Goal: Contribute content

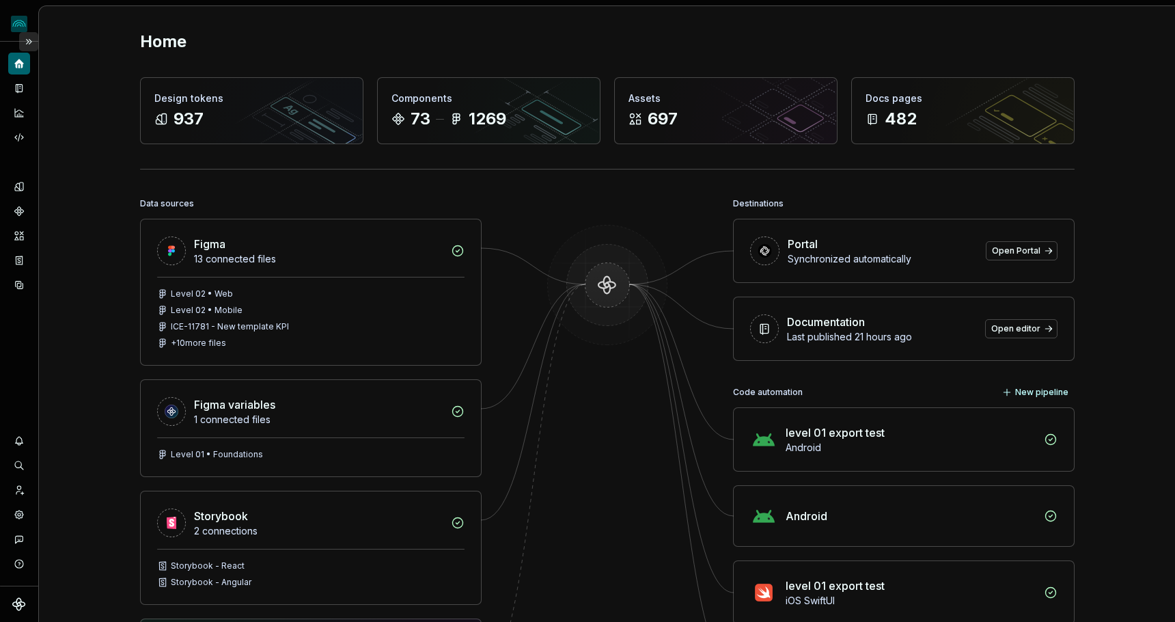
click at [29, 42] on button "Expand sidebar" at bounding box center [28, 41] width 19 height 19
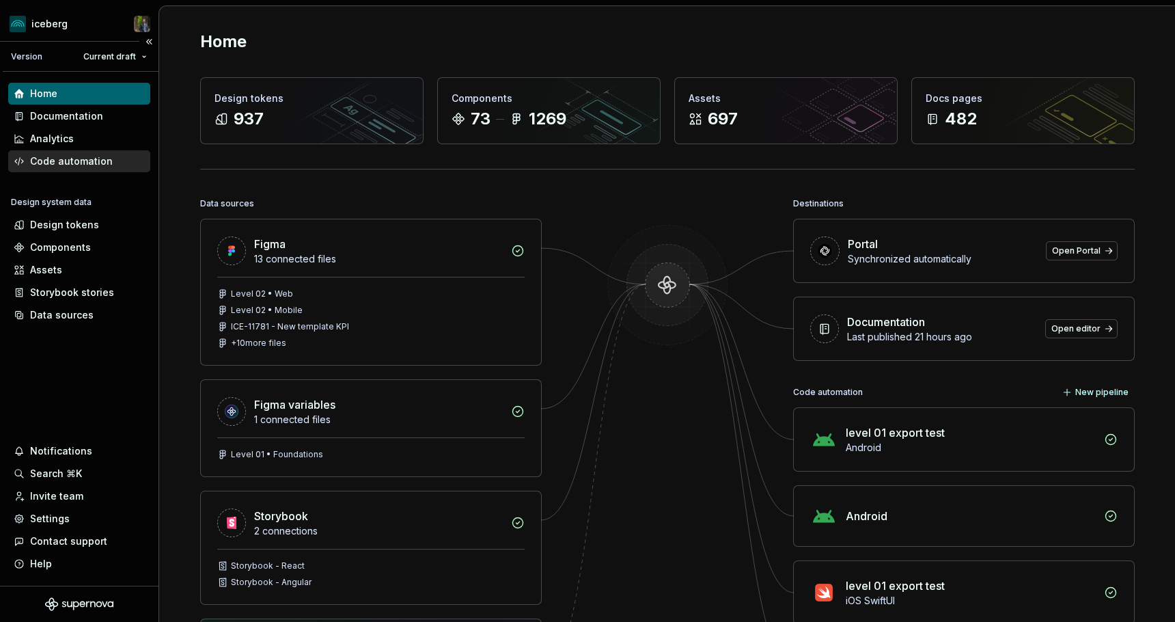
click at [74, 167] on div "Code automation" at bounding box center [71, 161] width 83 height 14
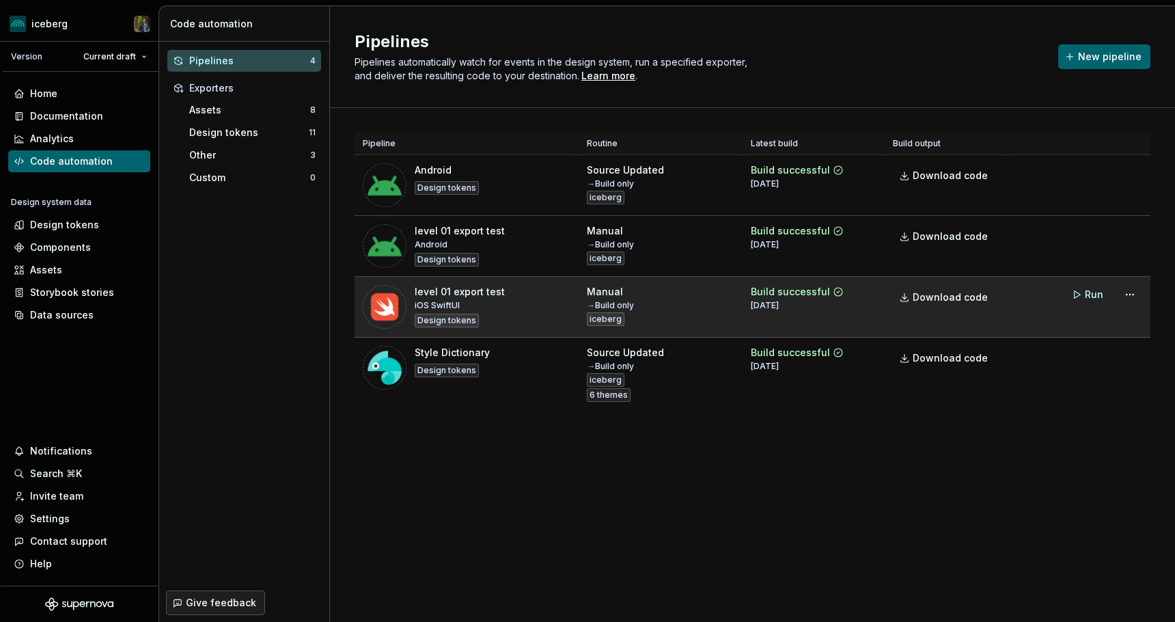
click at [691, 309] on div "Manual → Build only iceberg" at bounding box center [661, 305] width 148 height 41
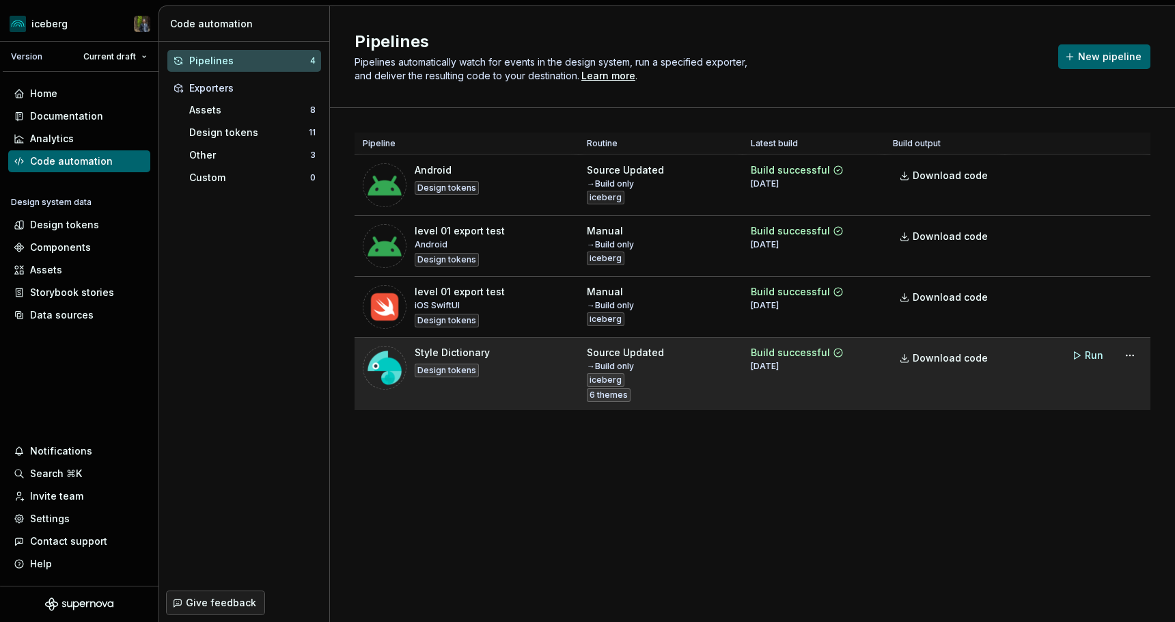
click at [691, 342] on td "Source Updated → Build only iceberg 6 themes" at bounding box center [661, 373] width 164 height 73
click at [666, 352] on div "Source Updated → Build only iceberg 6 themes" at bounding box center [661, 374] width 148 height 56
click at [665, 372] on div "Source Updated → Build only iceberg 6 themes" at bounding box center [661, 374] width 148 height 56
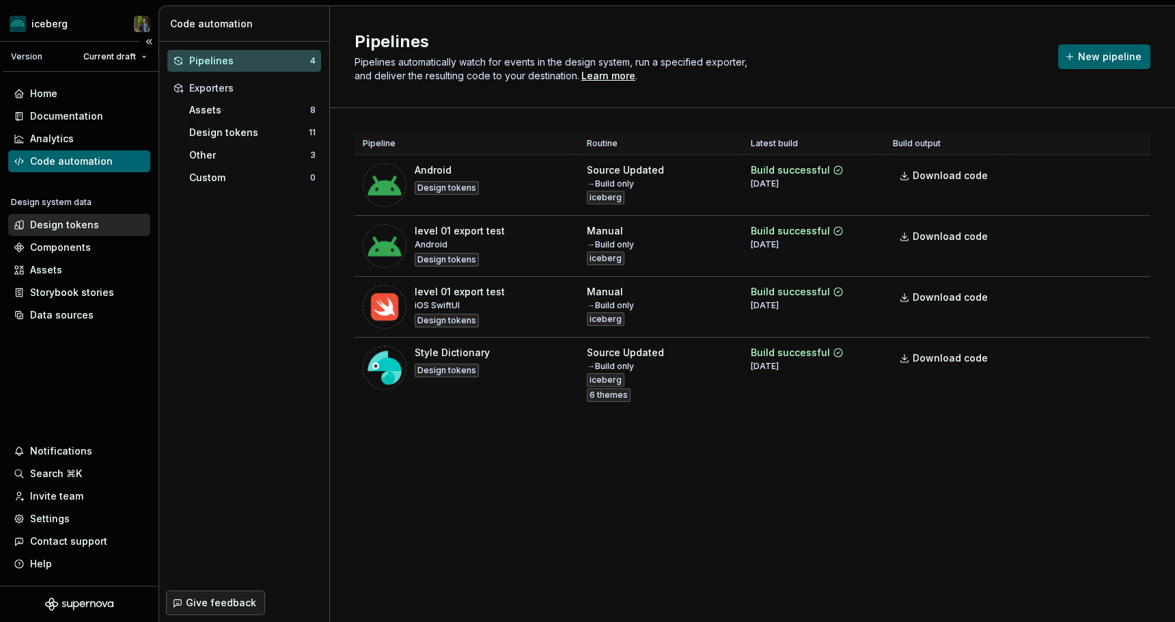
click at [75, 227] on div "Design tokens" at bounding box center [64, 225] width 69 height 14
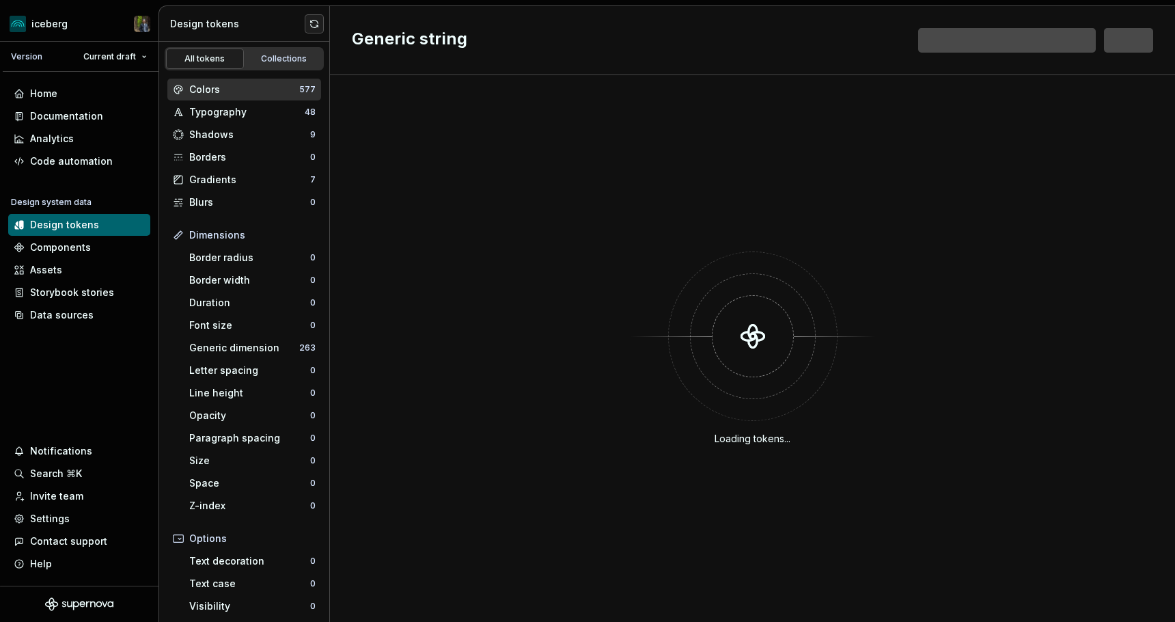
click at [244, 94] on div "Colors" at bounding box center [244, 90] width 110 height 14
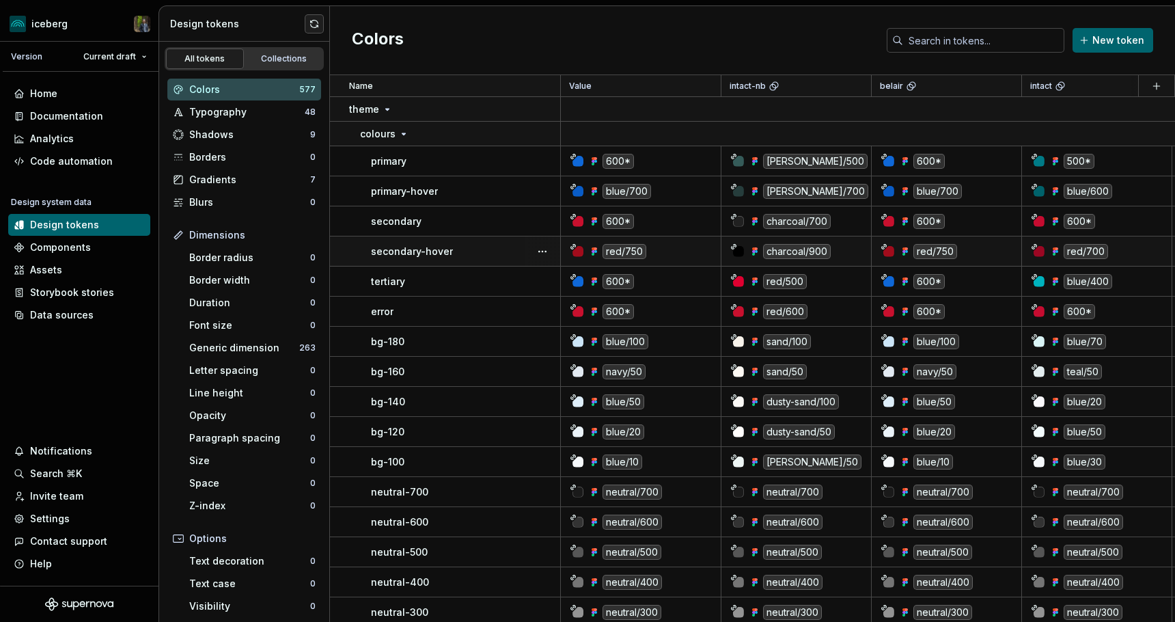
click at [602, 51] on div "Colors New token" at bounding box center [752, 40] width 845 height 69
click at [453, 29] on div "Colors New token" at bounding box center [752, 40] width 845 height 69
click at [76, 91] on div "Home" at bounding box center [79, 94] width 131 height 14
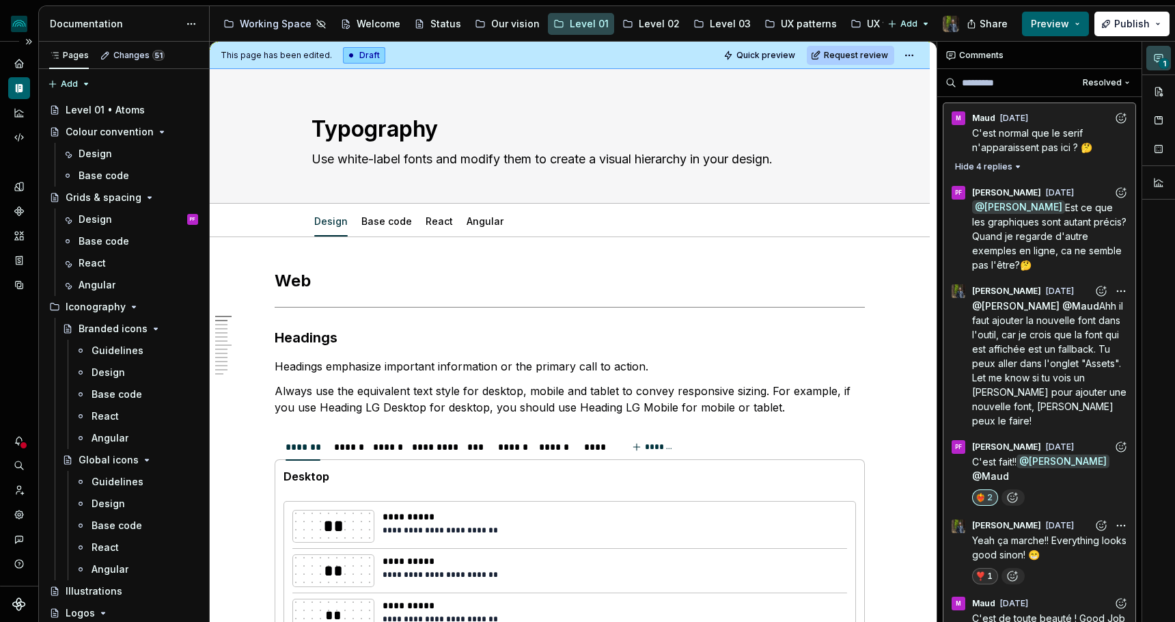
click at [20, 446] on div at bounding box center [23, 445] width 9 height 9
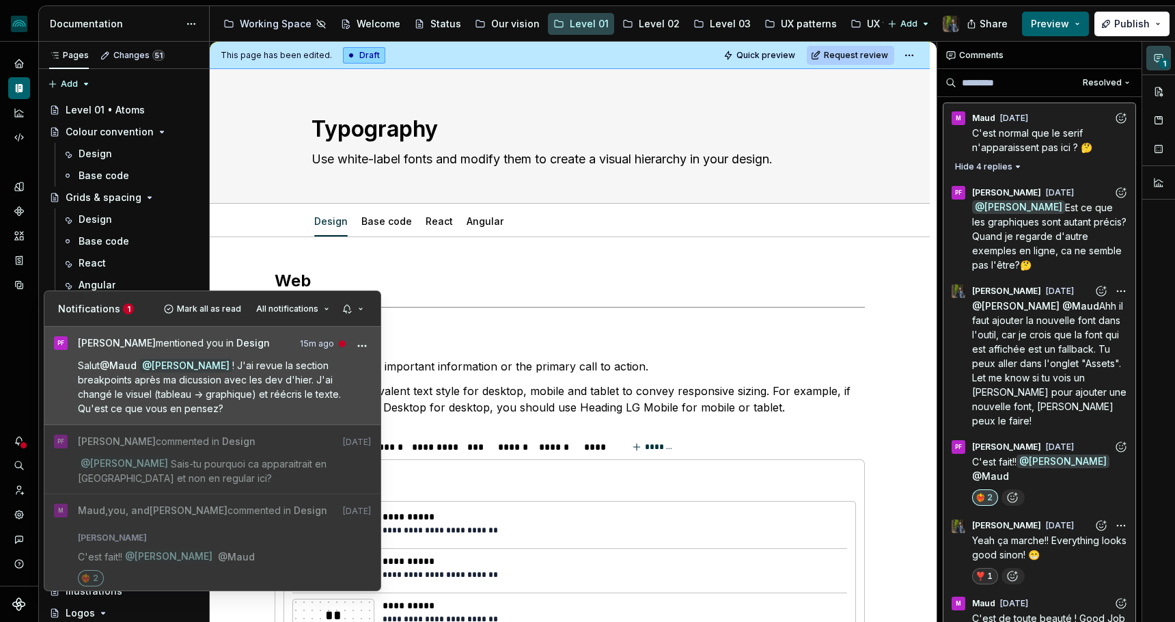
click at [130, 389] on span "! J'ai revue la section breakpoints après ma dicussion avec les dev d'hier. J'a…" at bounding box center [211, 386] width 266 height 55
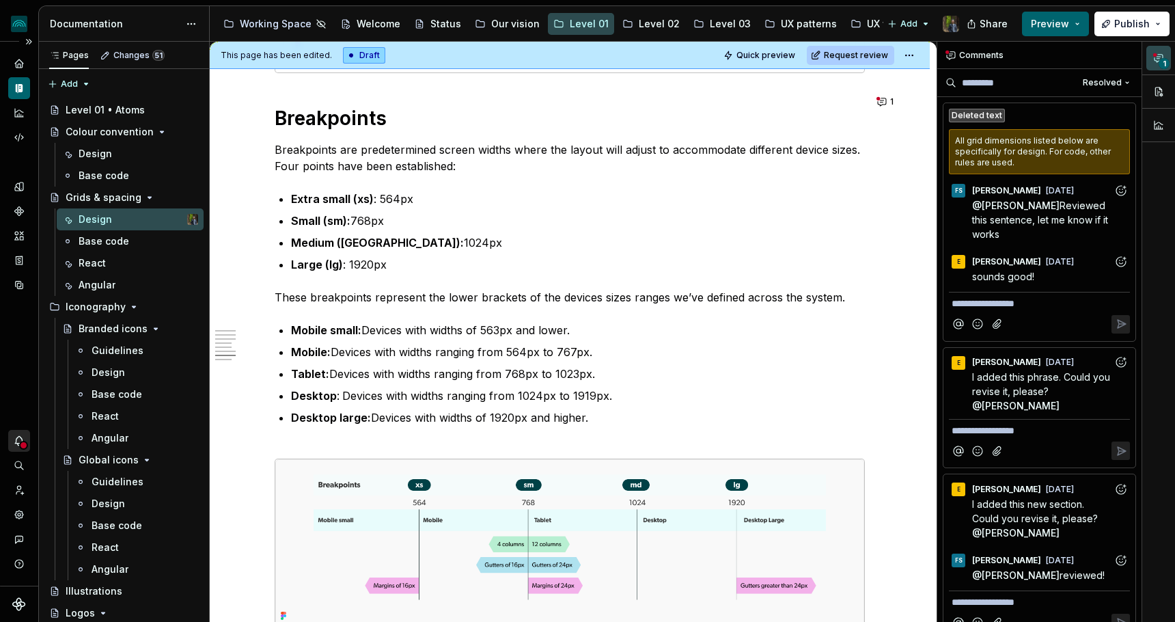
click at [15, 437] on icon "Notifications" at bounding box center [19, 440] width 12 height 12
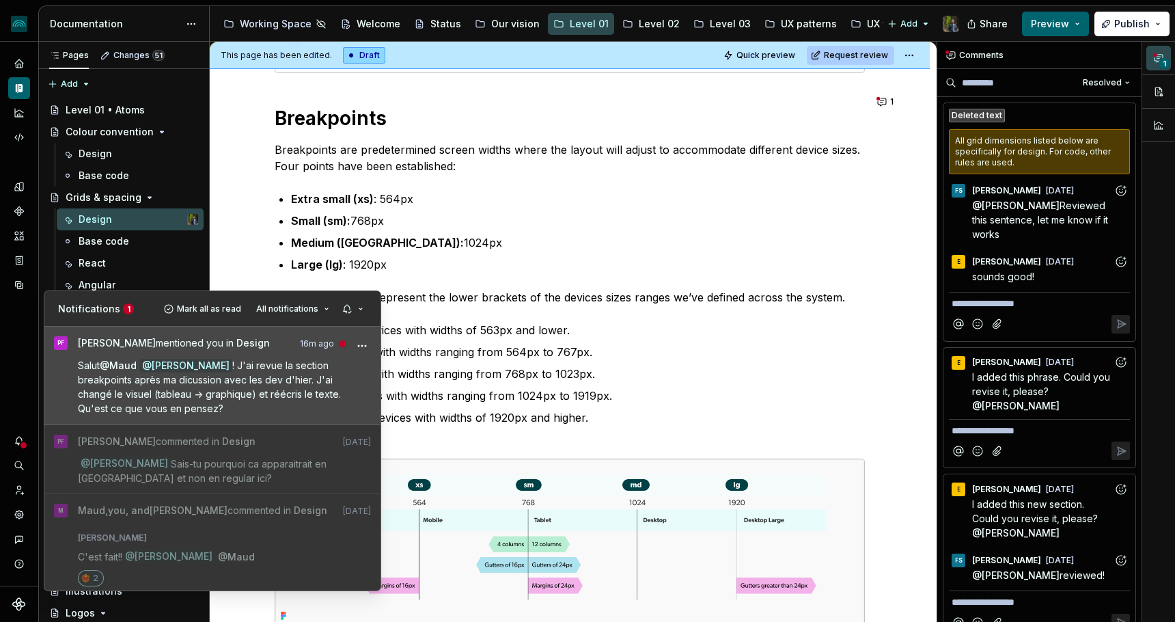
click at [150, 390] on span "! J'ai revue la section breakpoints après ma dicussion avec les dev d'hier. J'a…" at bounding box center [211, 386] width 266 height 55
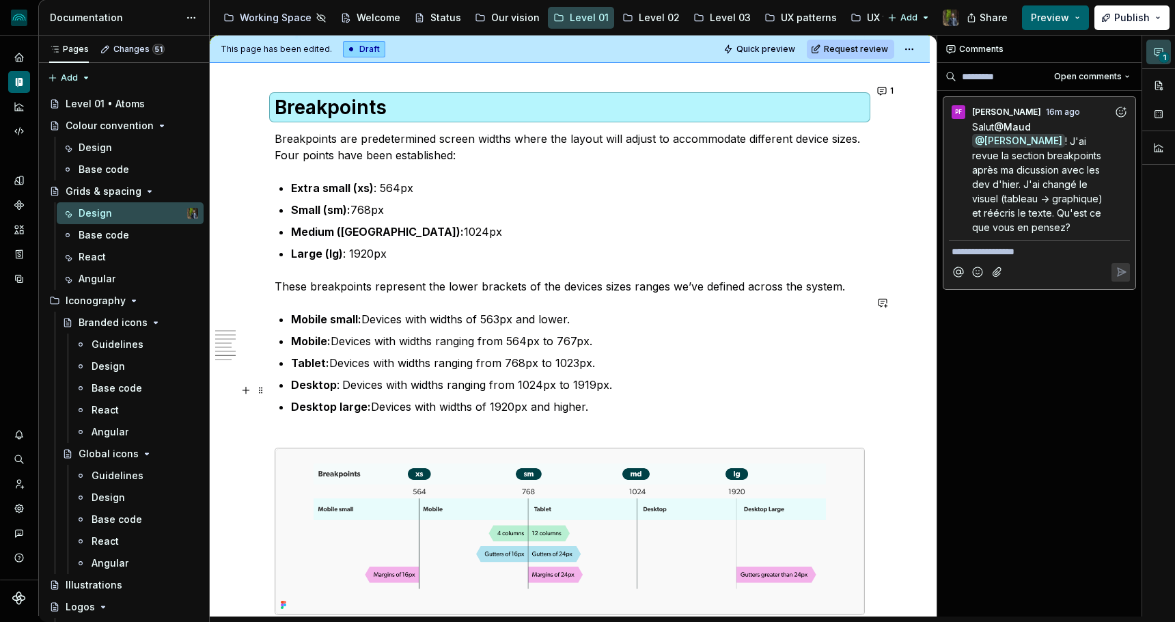
scroll to position [3549, 0]
click at [890, 90] on button "1" at bounding box center [886, 92] width 27 height 19
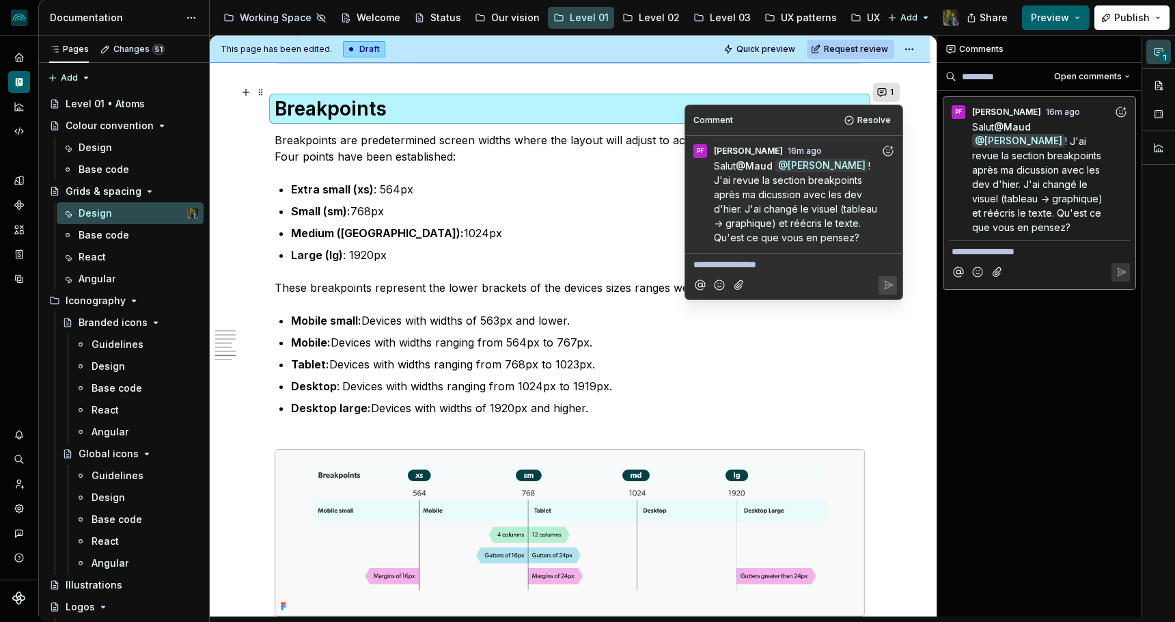
click at [890, 90] on button "1" at bounding box center [886, 92] width 27 height 19
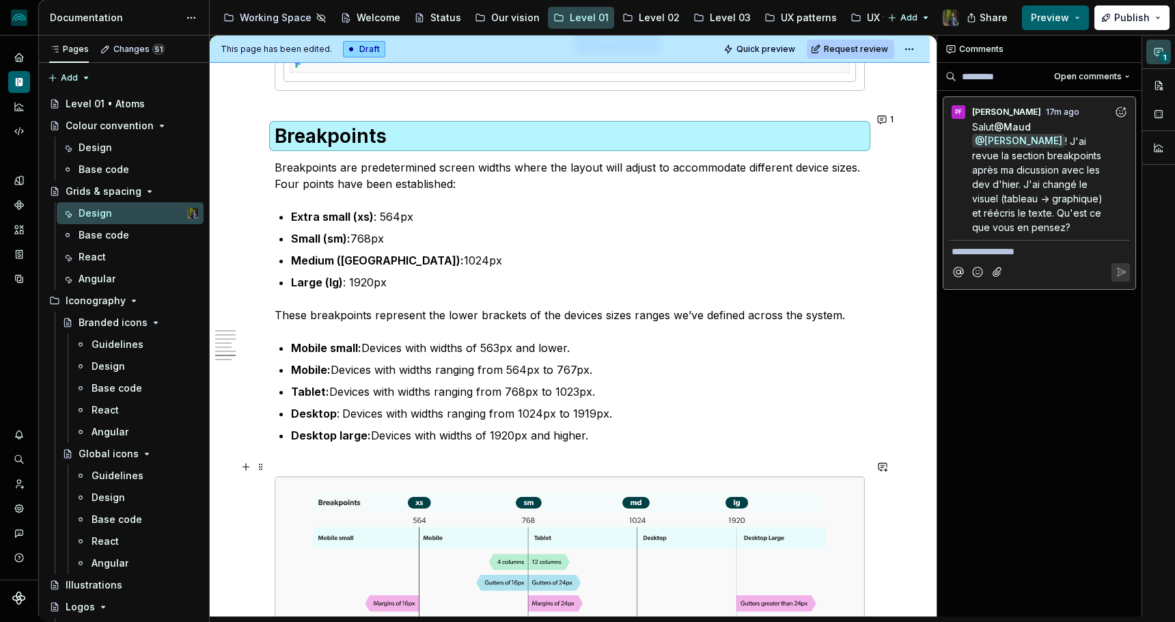
scroll to position [3526, 0]
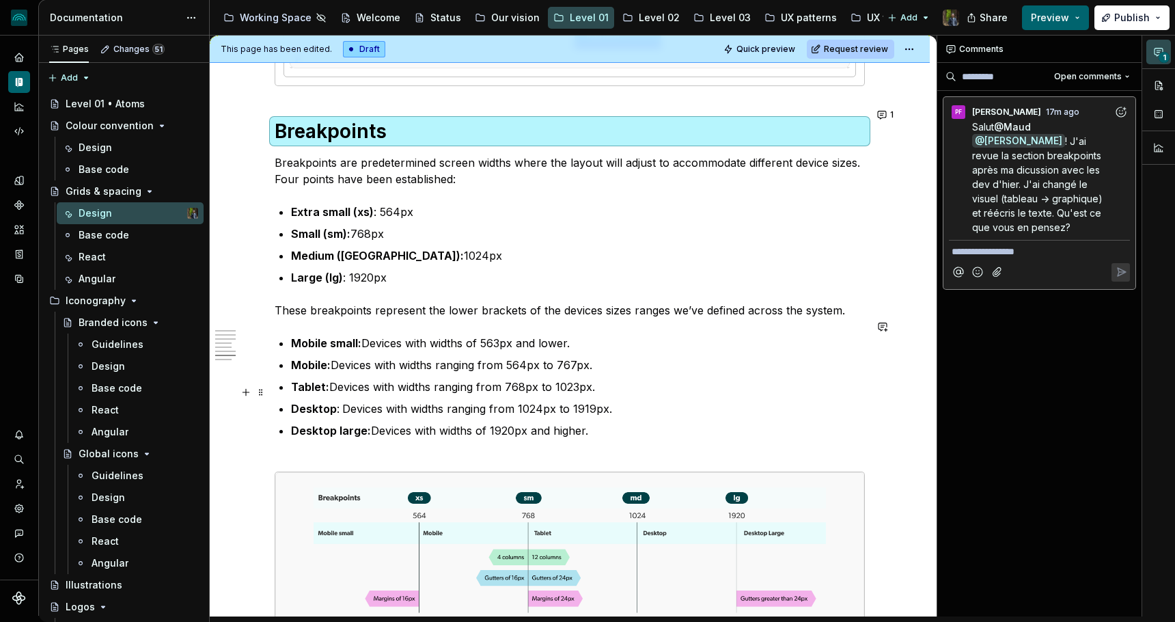
click at [520, 400] on p "Desktop : Devices with widths ranging from 1024px to 1919px." at bounding box center [578, 408] width 574 height 16
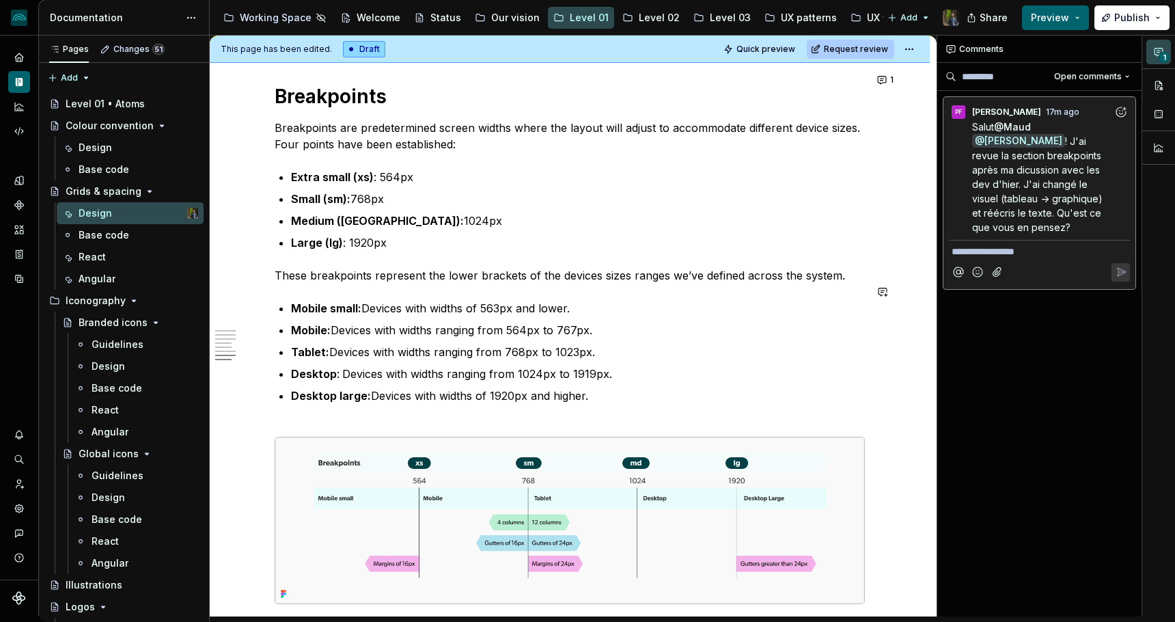
scroll to position [3560, 0]
click at [890, 79] on button "1" at bounding box center [886, 81] width 27 height 19
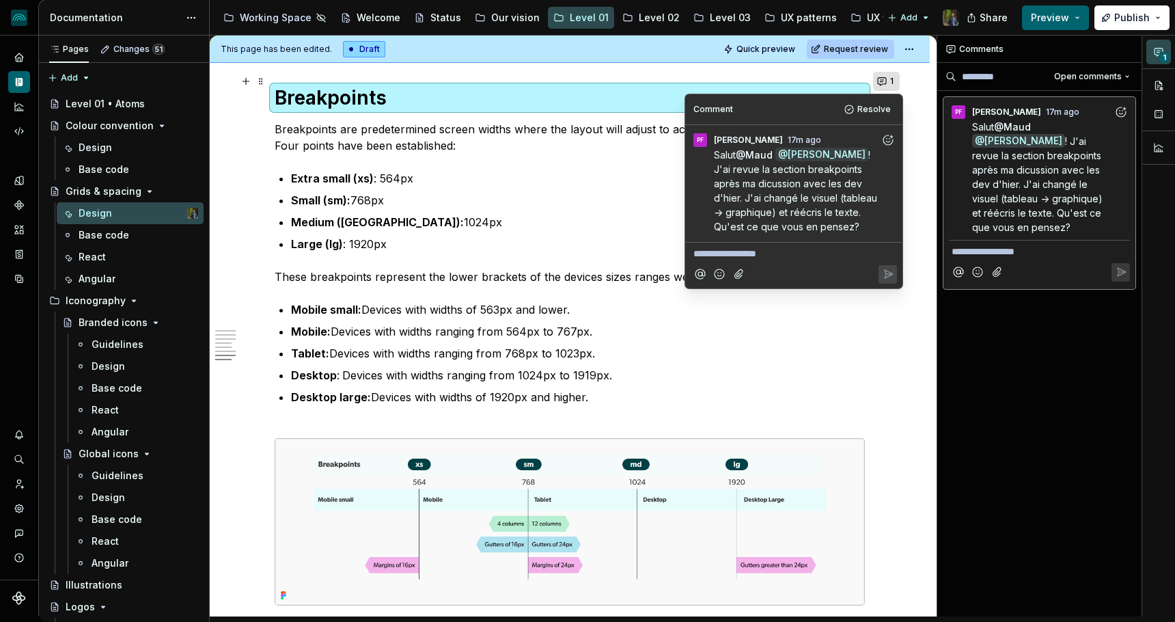
type textarea "*"
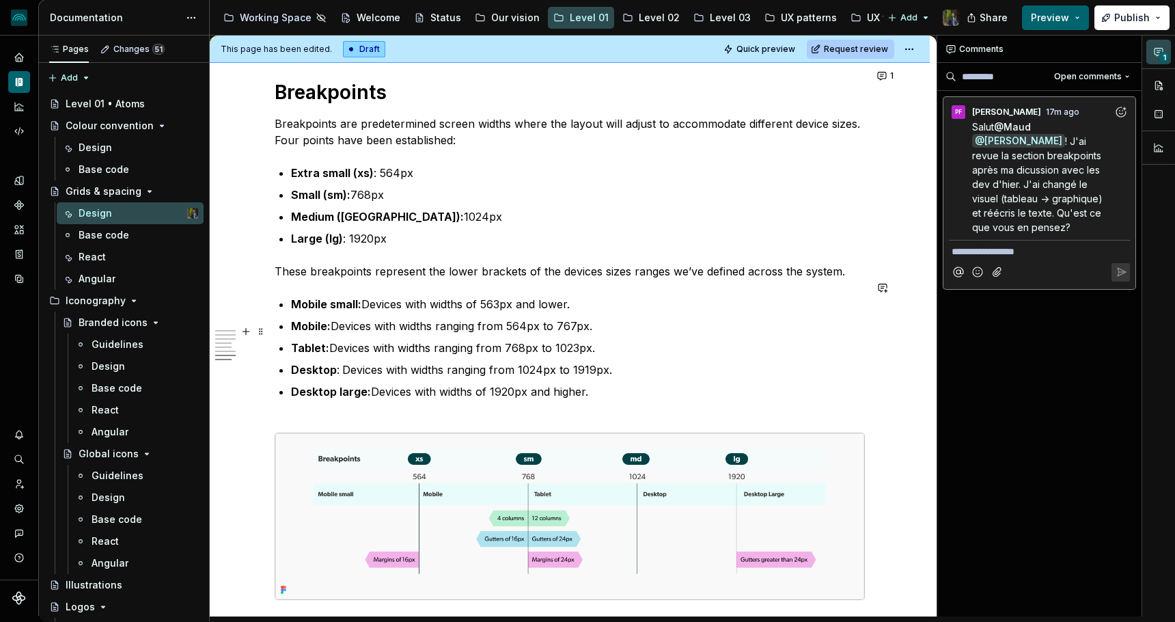
scroll to position [3558, 0]
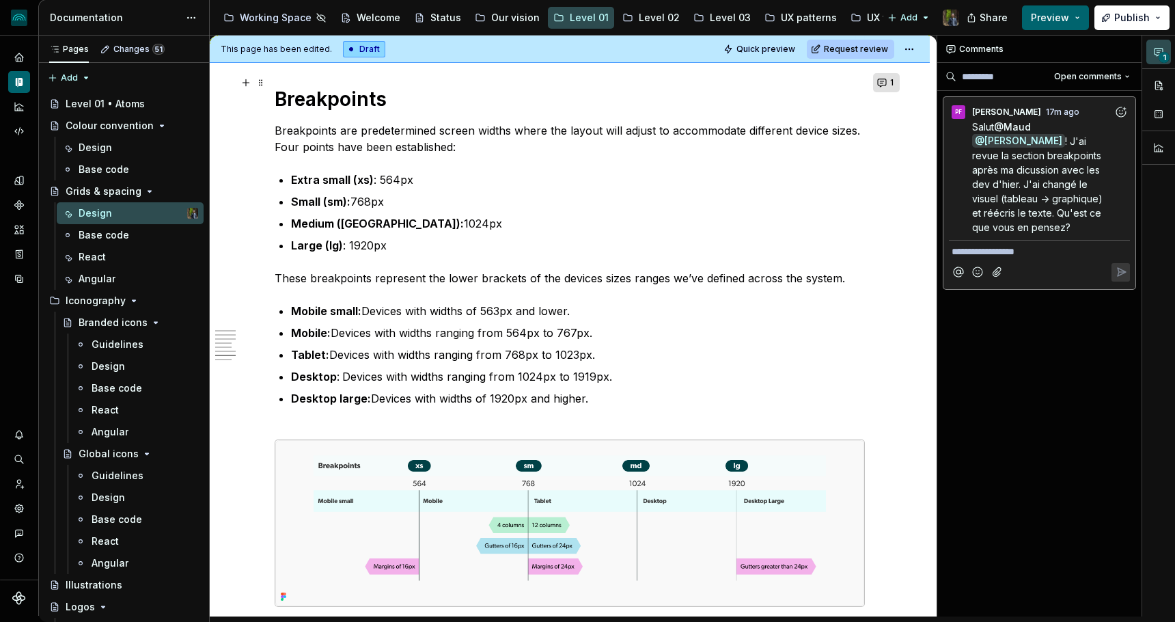
click at [893, 83] on span "1" at bounding box center [891, 82] width 3 height 11
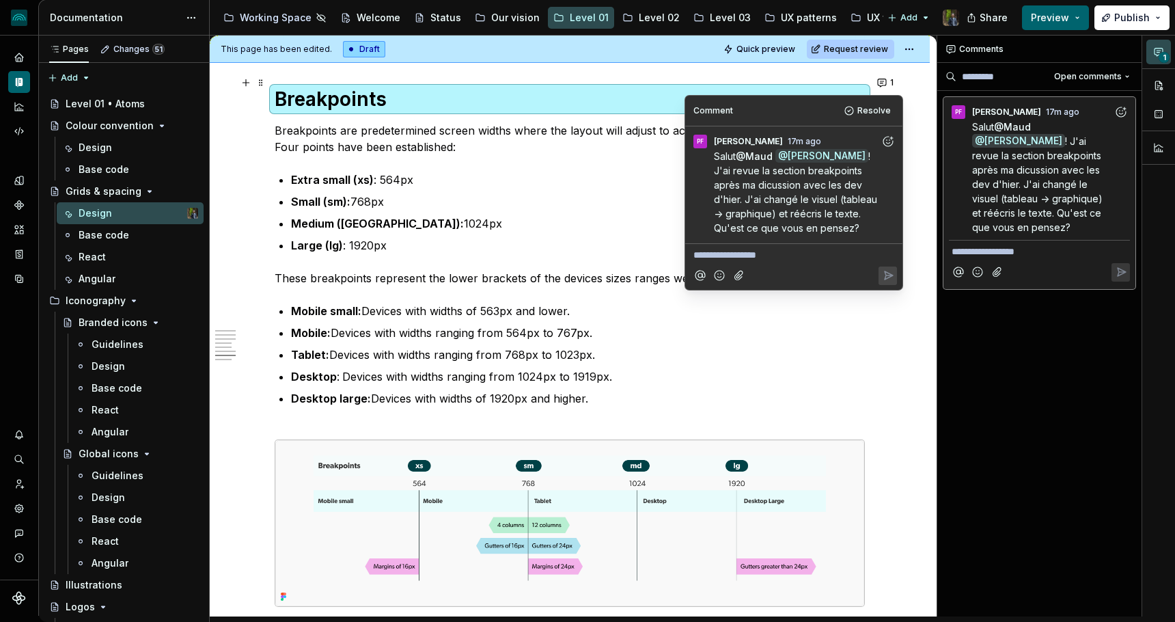
click at [777, 250] on p "**********" at bounding box center [793, 255] width 201 height 14
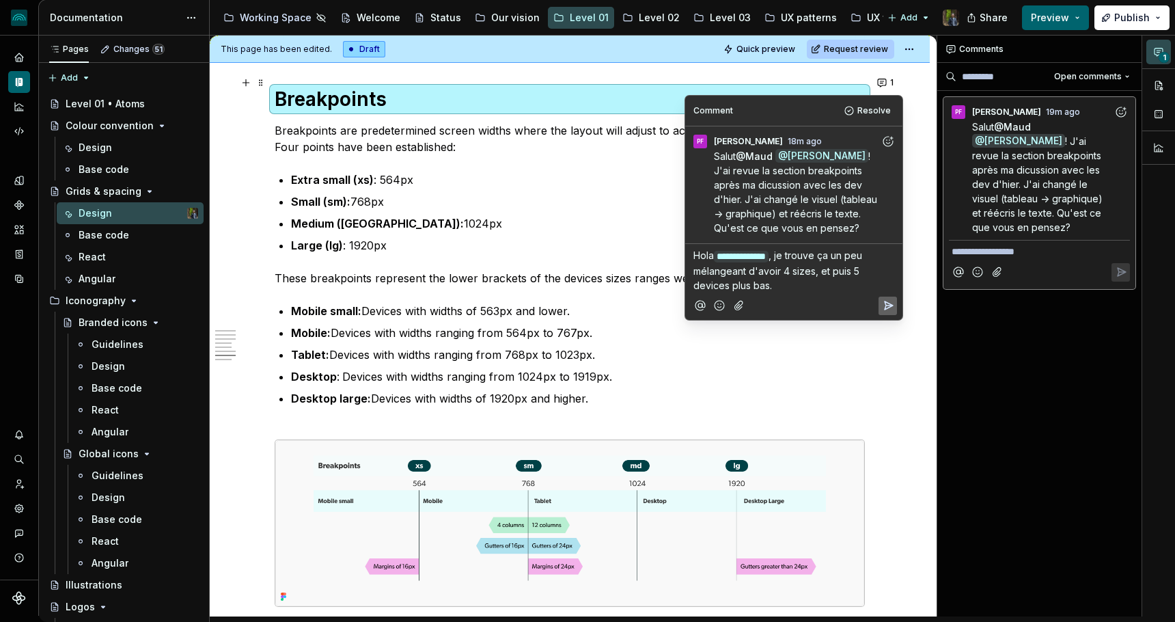
click at [782, 285] on p "**********" at bounding box center [793, 270] width 201 height 44
click at [801, 285] on p "**********" at bounding box center [793, 270] width 201 height 44
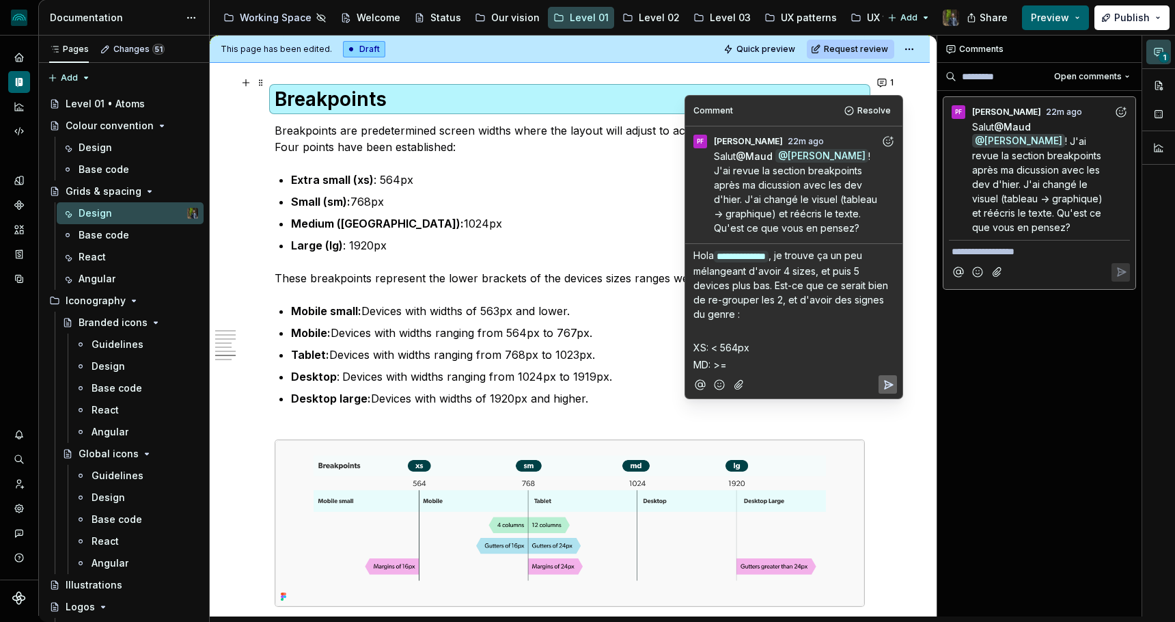
click at [742, 365] on p "MD: >=" at bounding box center [793, 364] width 201 height 14
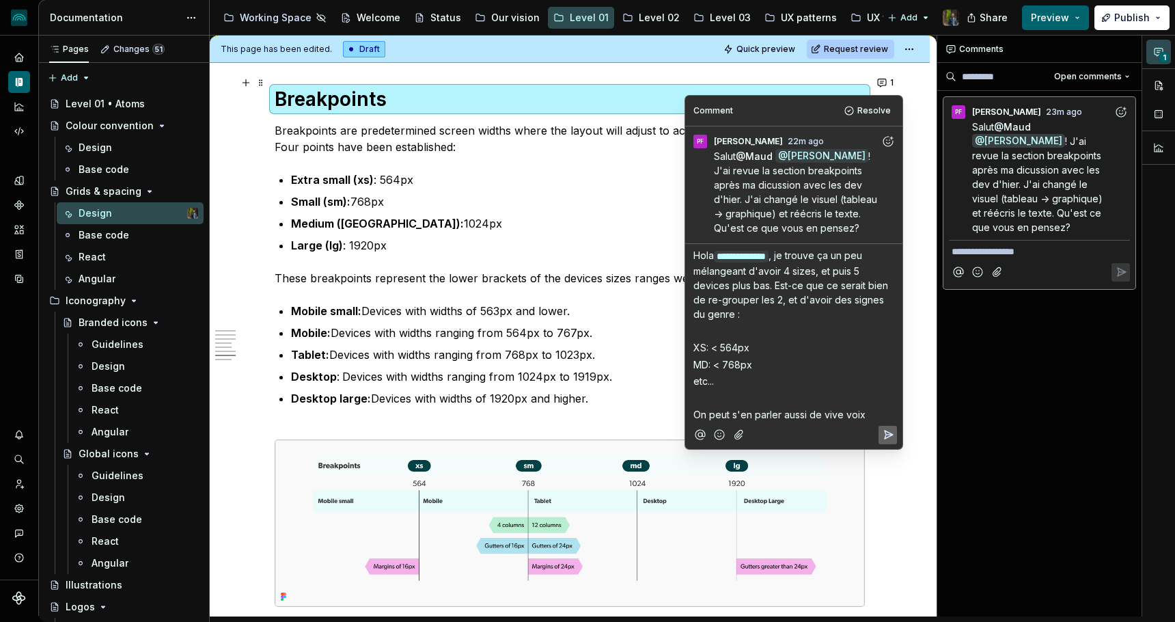
click at [717, 430] on icon "Add emoji" at bounding box center [719, 435] width 14 height 14
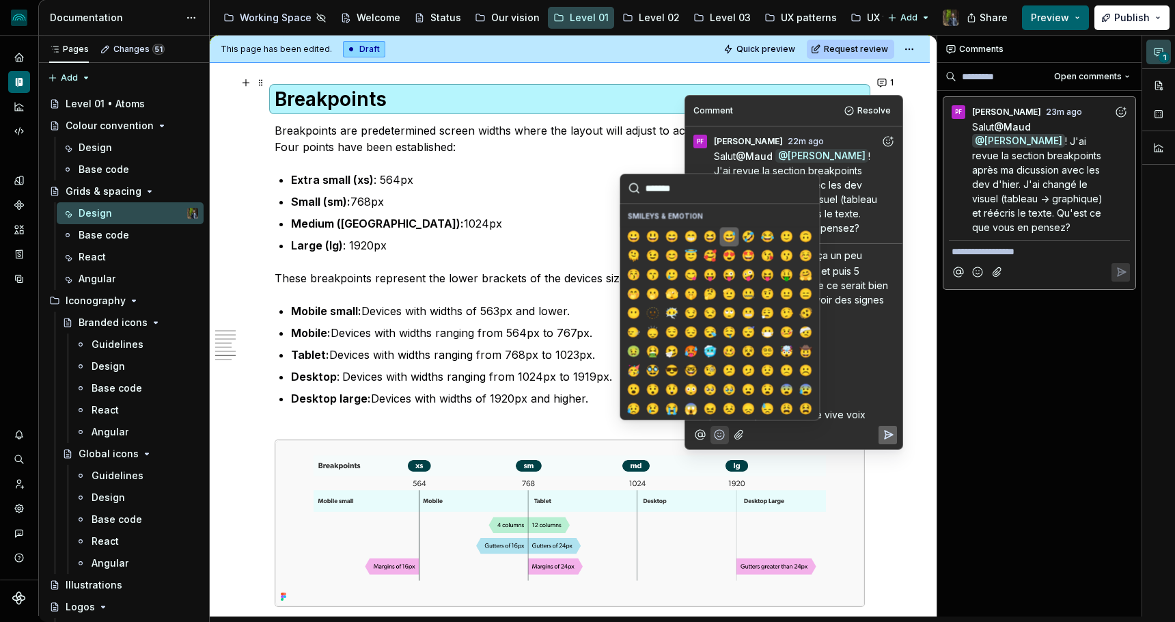
click at [729, 240] on span "😅" at bounding box center [729, 236] width 11 height 14
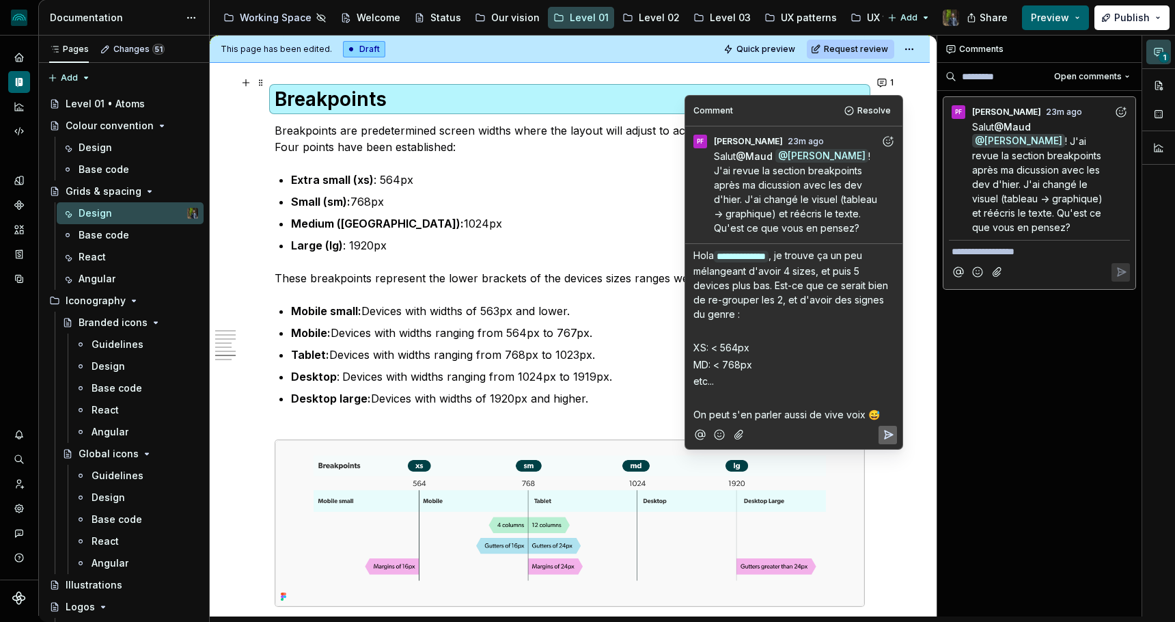
click at [829, 374] on p "etc..." at bounding box center [793, 381] width 201 height 14
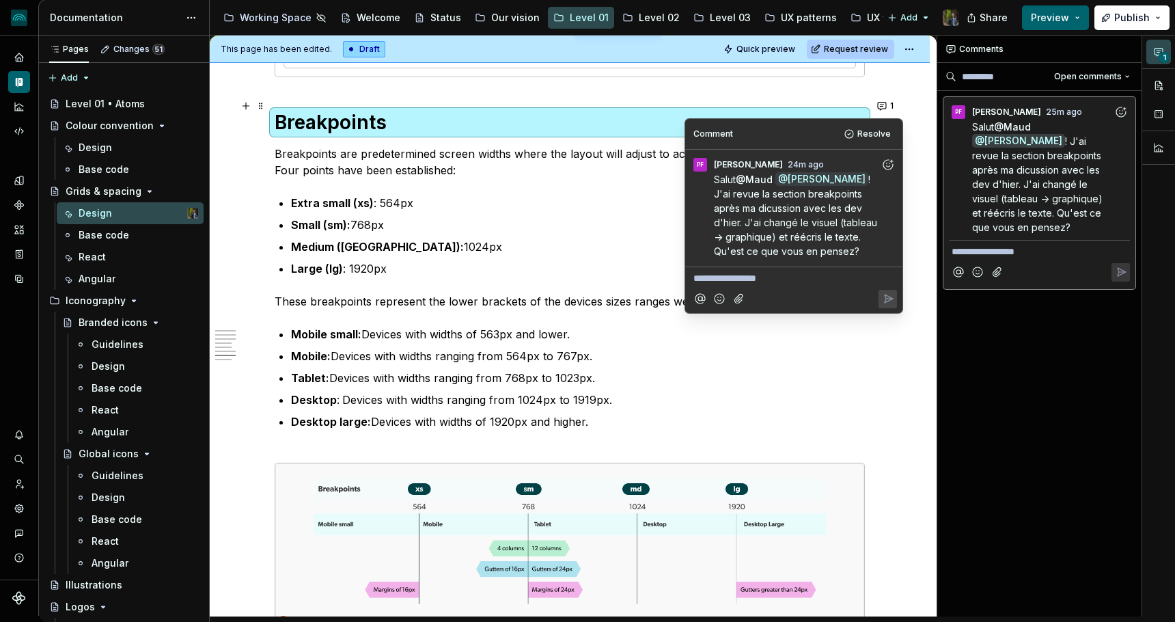
scroll to position [3545, 0]
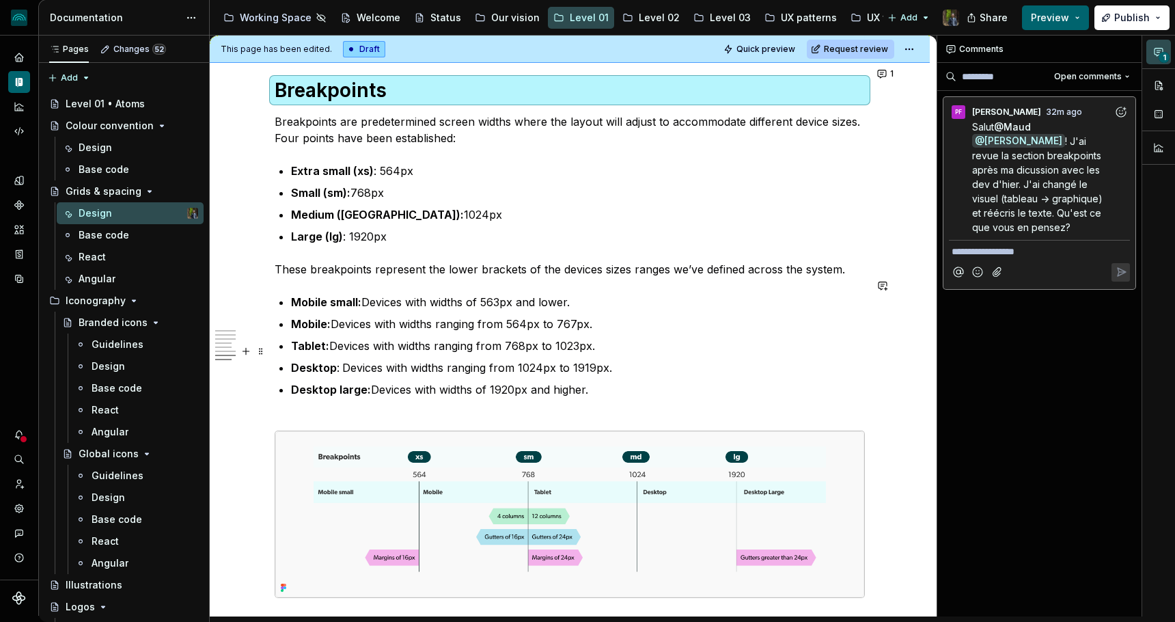
scroll to position [3561, 0]
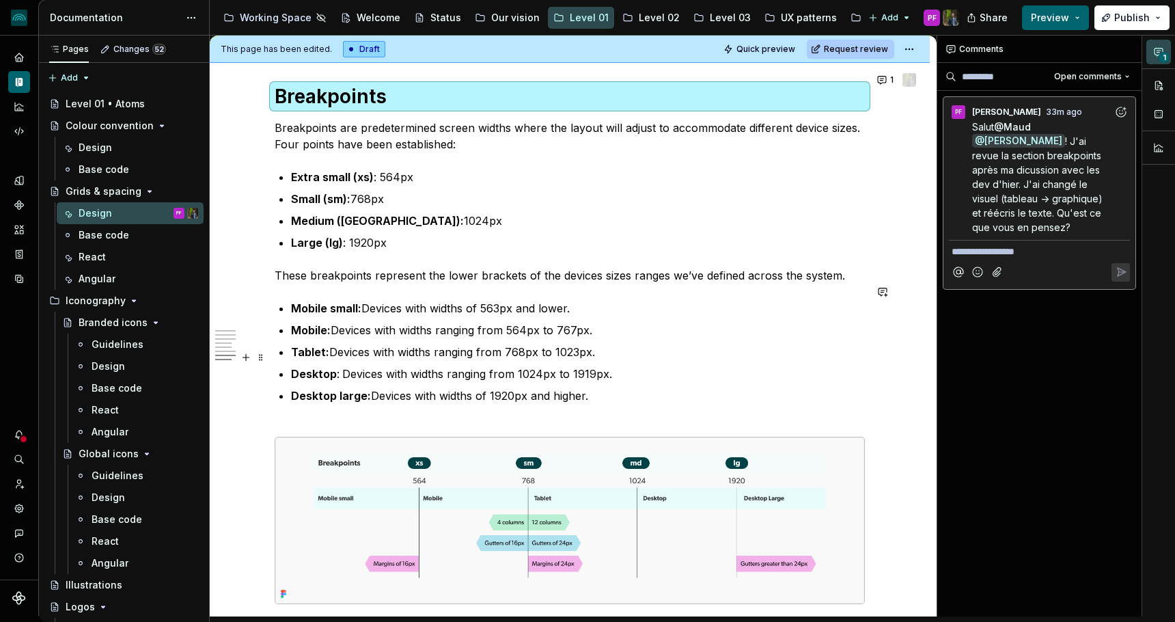
type textarea "*"
type textarea "Grid systems and spacing help designers and developers create cohesive layouts …"
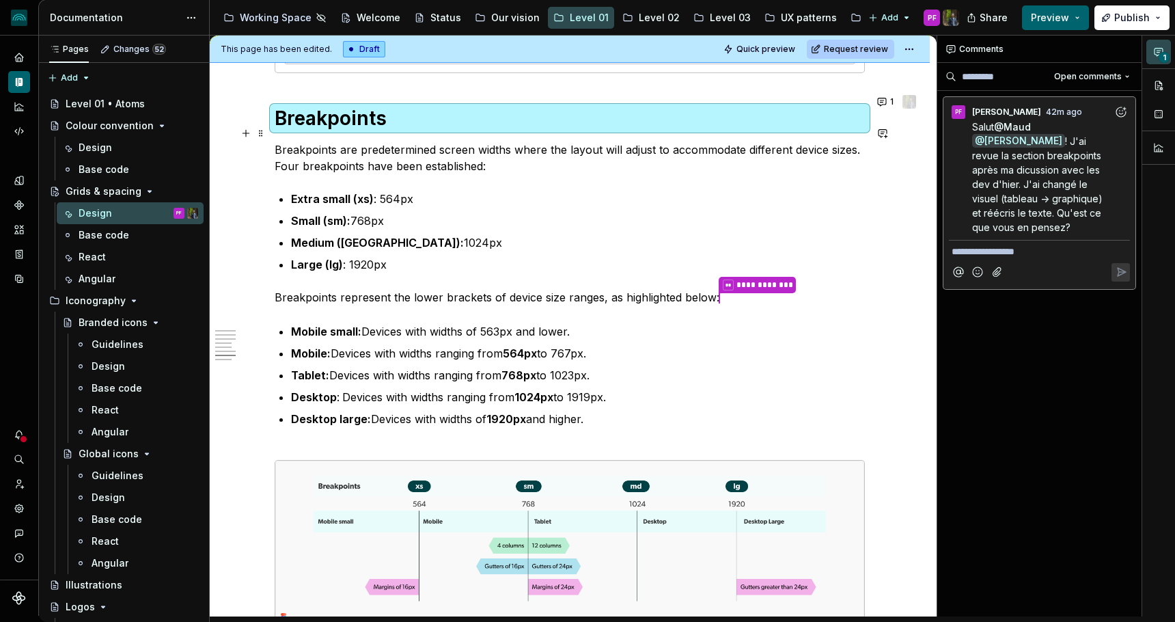
scroll to position [3525, 0]
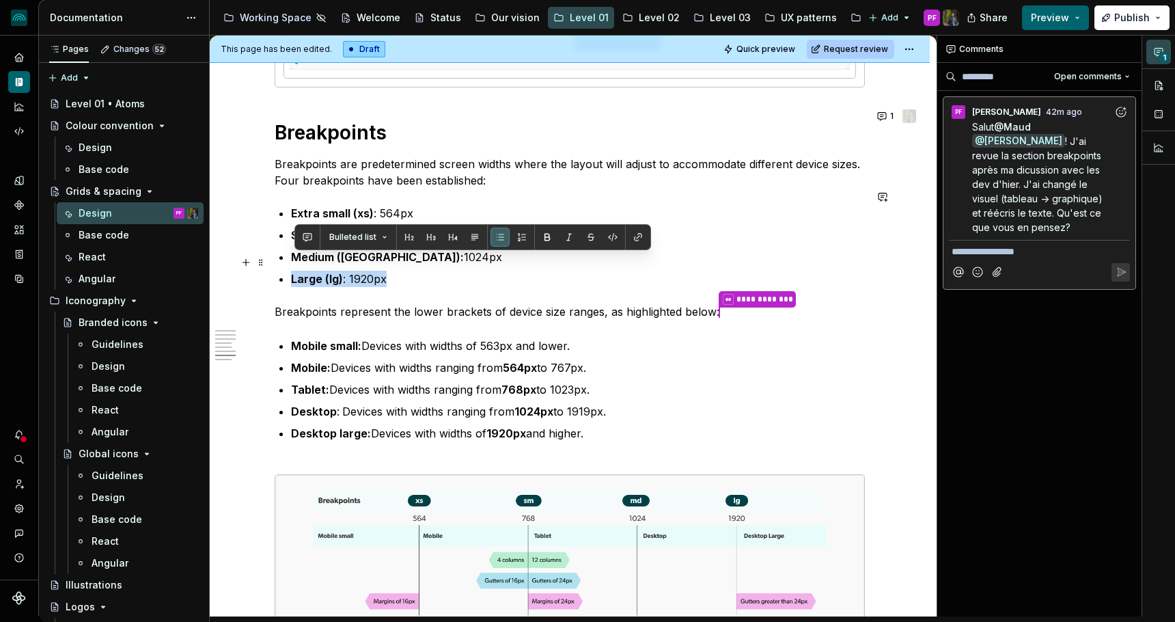
drag, startPoint x: 402, startPoint y: 262, endPoint x: 291, endPoint y: 261, distance: 110.6
click at [343, 272] on strong "Large (lg)" at bounding box center [317, 279] width 52 height 14
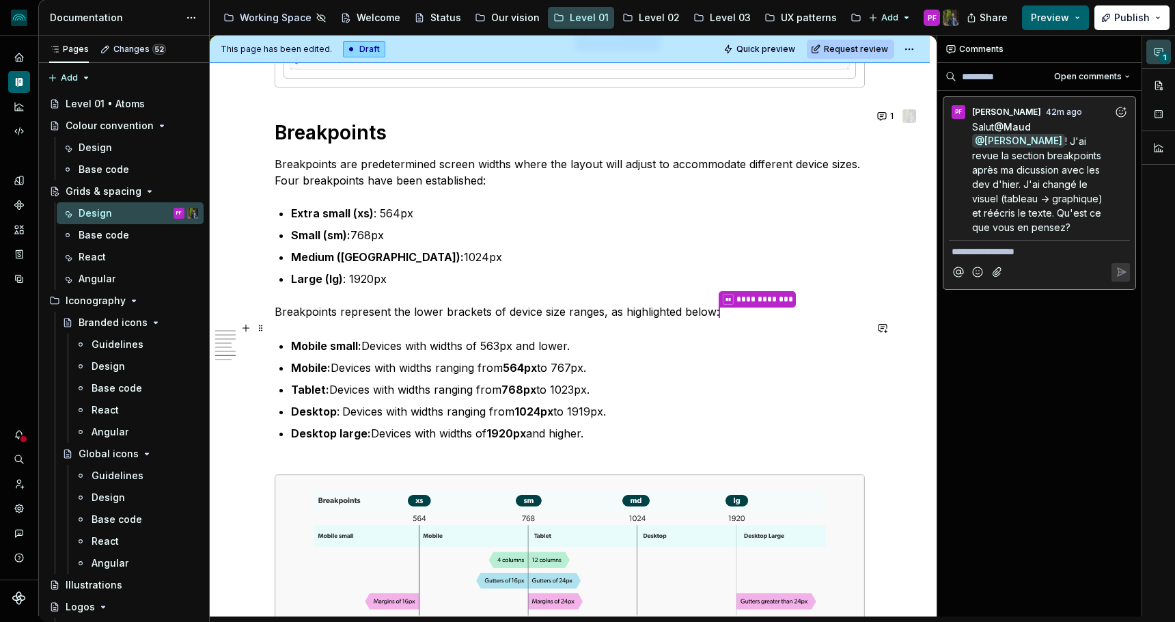
click at [296, 339] on strong "Mobile small:" at bounding box center [326, 346] width 70 height 14
click at [308, 339] on strong "Mobile small:" at bounding box center [326, 346] width 70 height 14
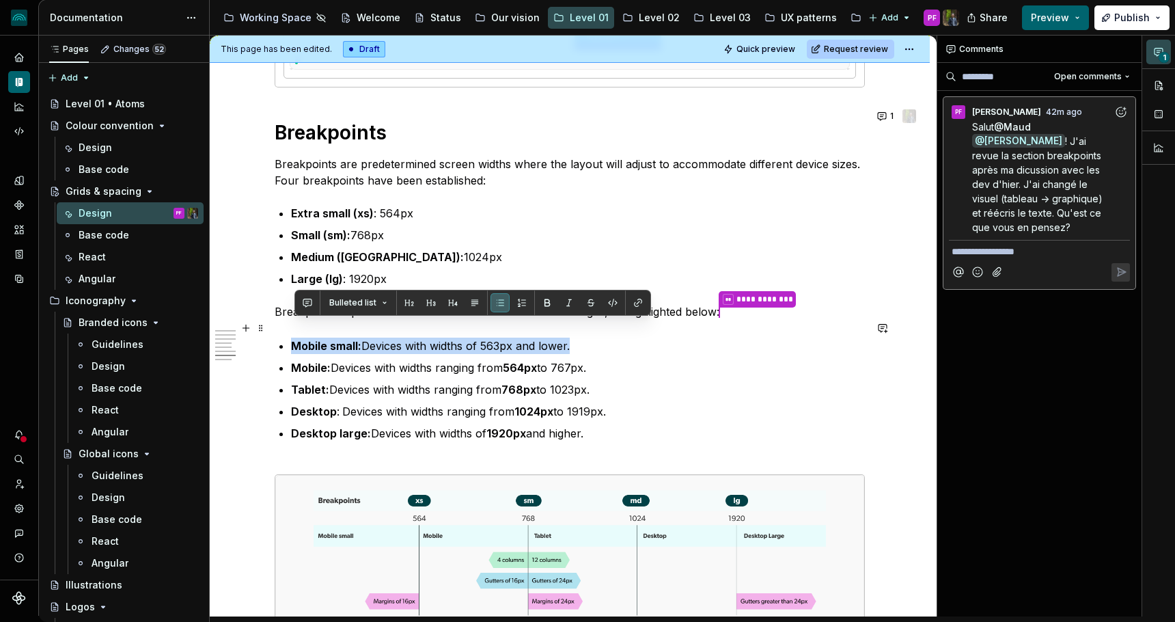
drag, startPoint x: 308, startPoint y: 331, endPoint x: 594, endPoint y: 329, distance: 286.2
click at [594, 337] on p "Mobile small: Devices with widths of 563px and lower." at bounding box center [578, 345] width 574 height 16
drag, startPoint x: 594, startPoint y: 329, endPoint x: 281, endPoint y: 311, distance: 314.0
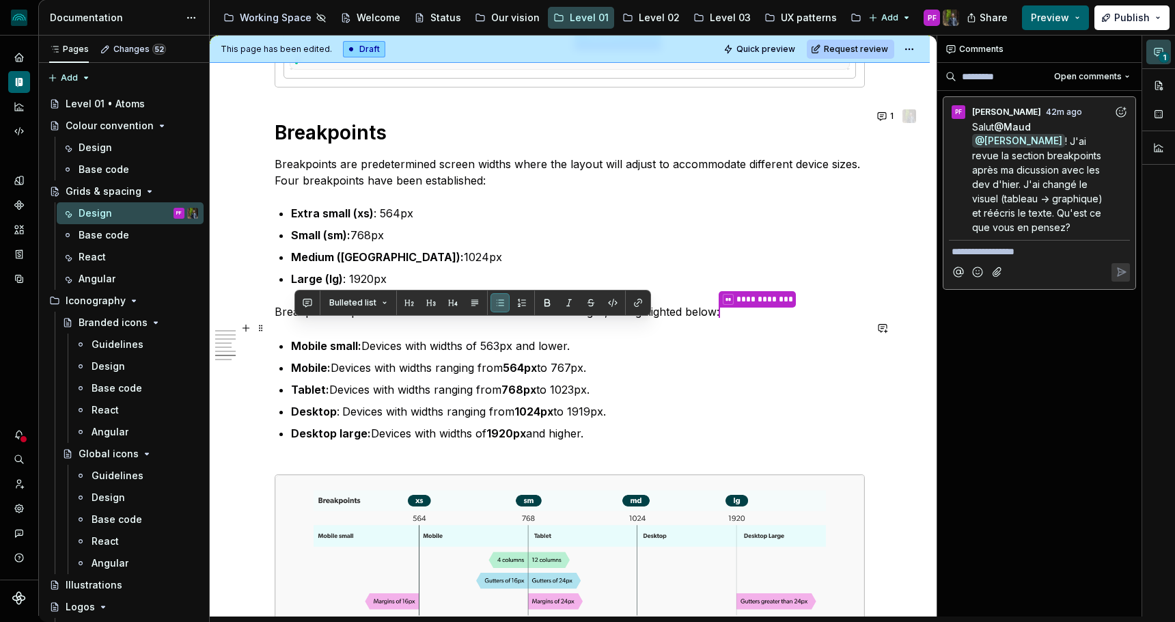
click at [316, 339] on strong "Mobile small:" at bounding box center [326, 346] width 70 height 14
drag, startPoint x: 292, startPoint y: 329, endPoint x: 581, endPoint y: 329, distance: 288.9
click at [586, 337] on p "Mobile small: Devices with widths of 563px and lower." at bounding box center [578, 345] width 574 height 16
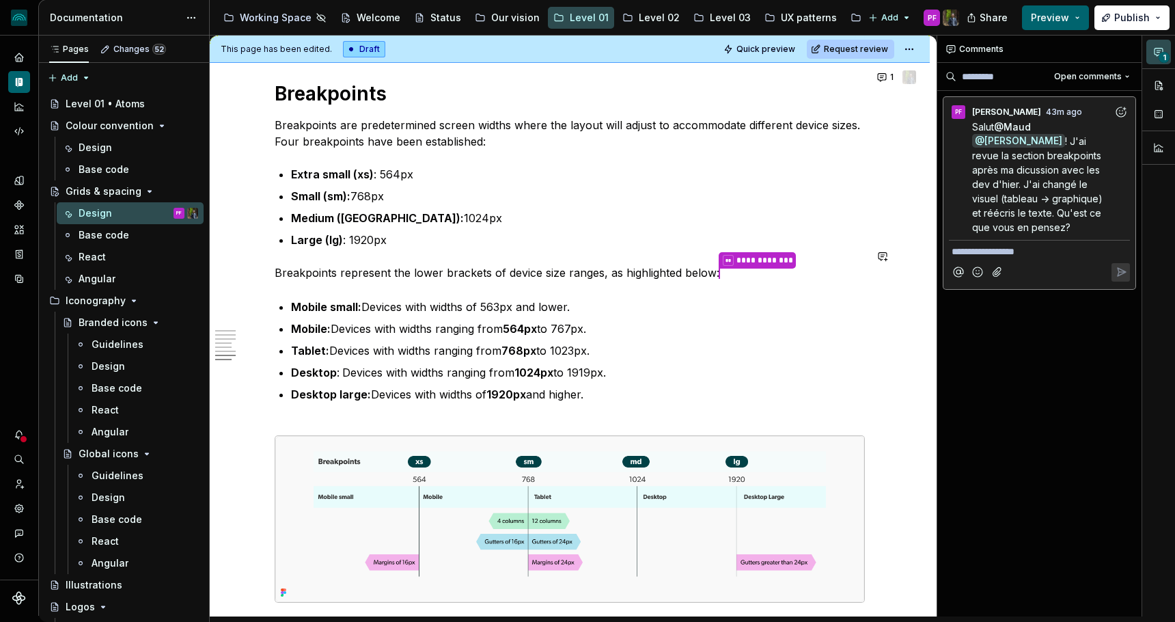
scroll to position [3554, 0]
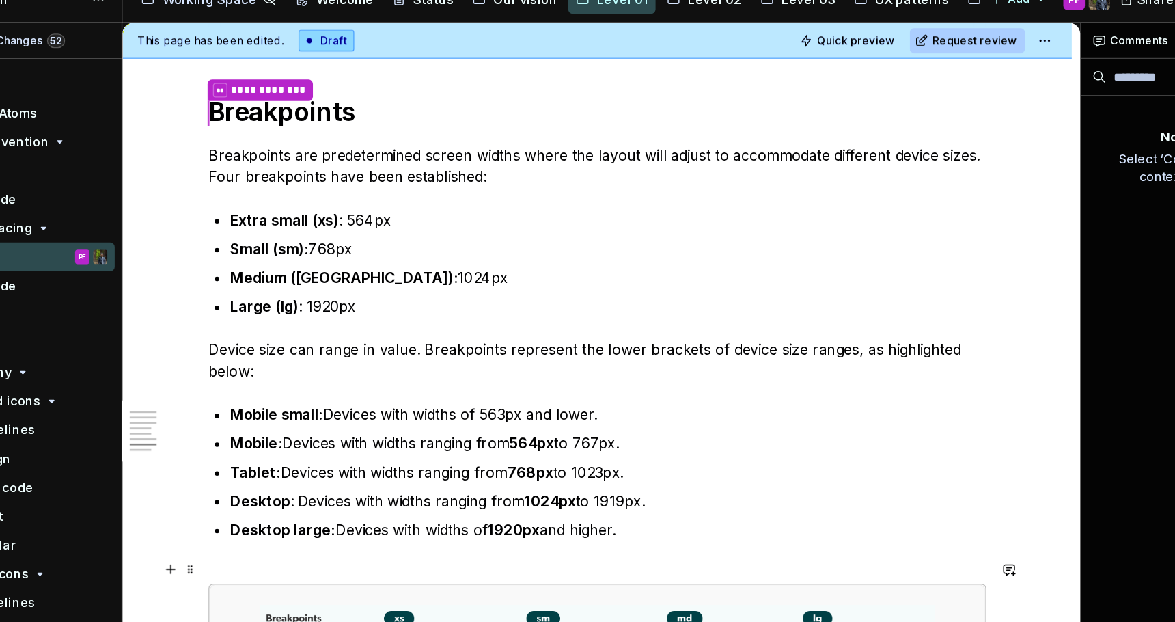
type textarea "*"
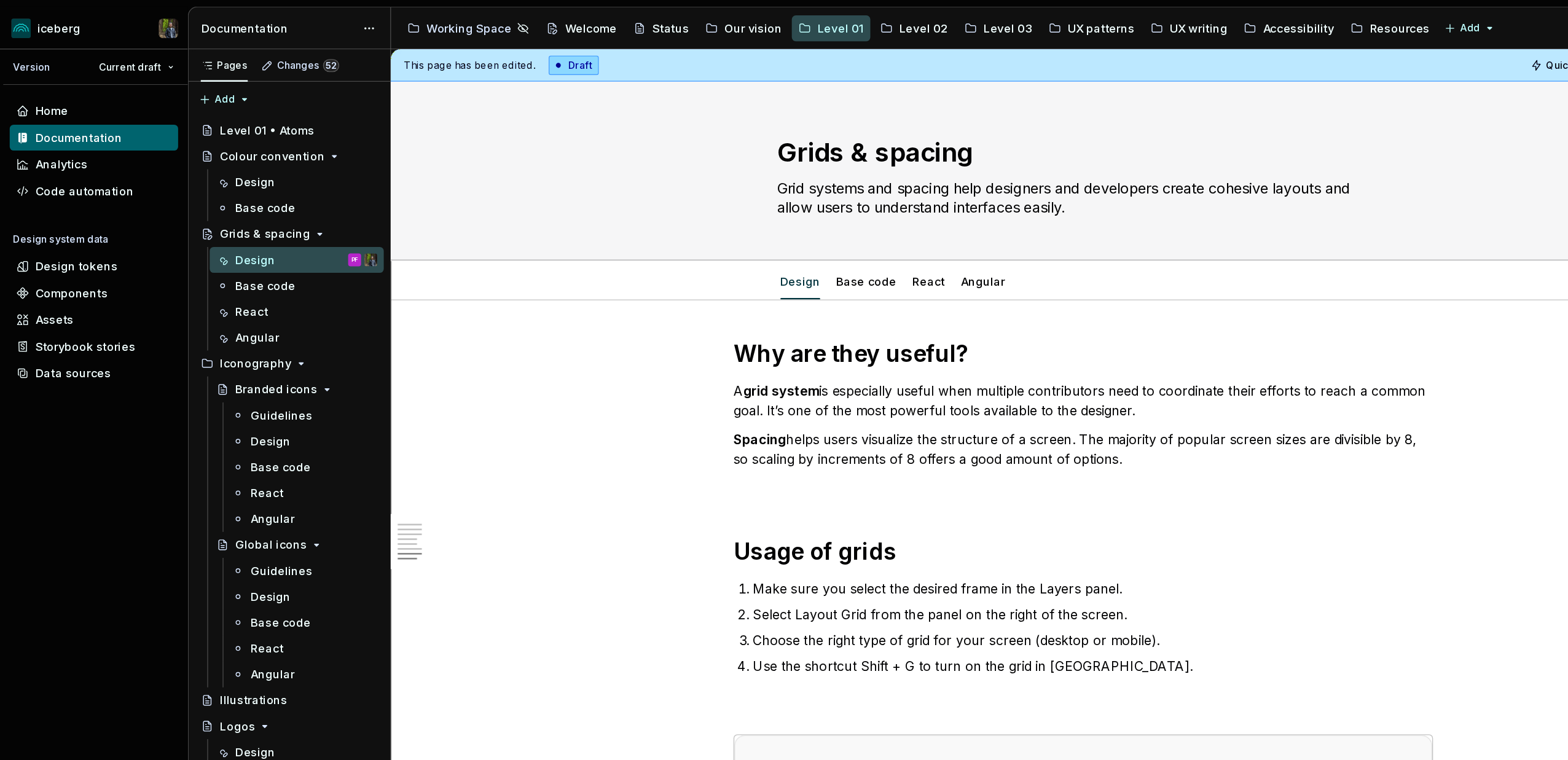
scroll to position [3196, 0]
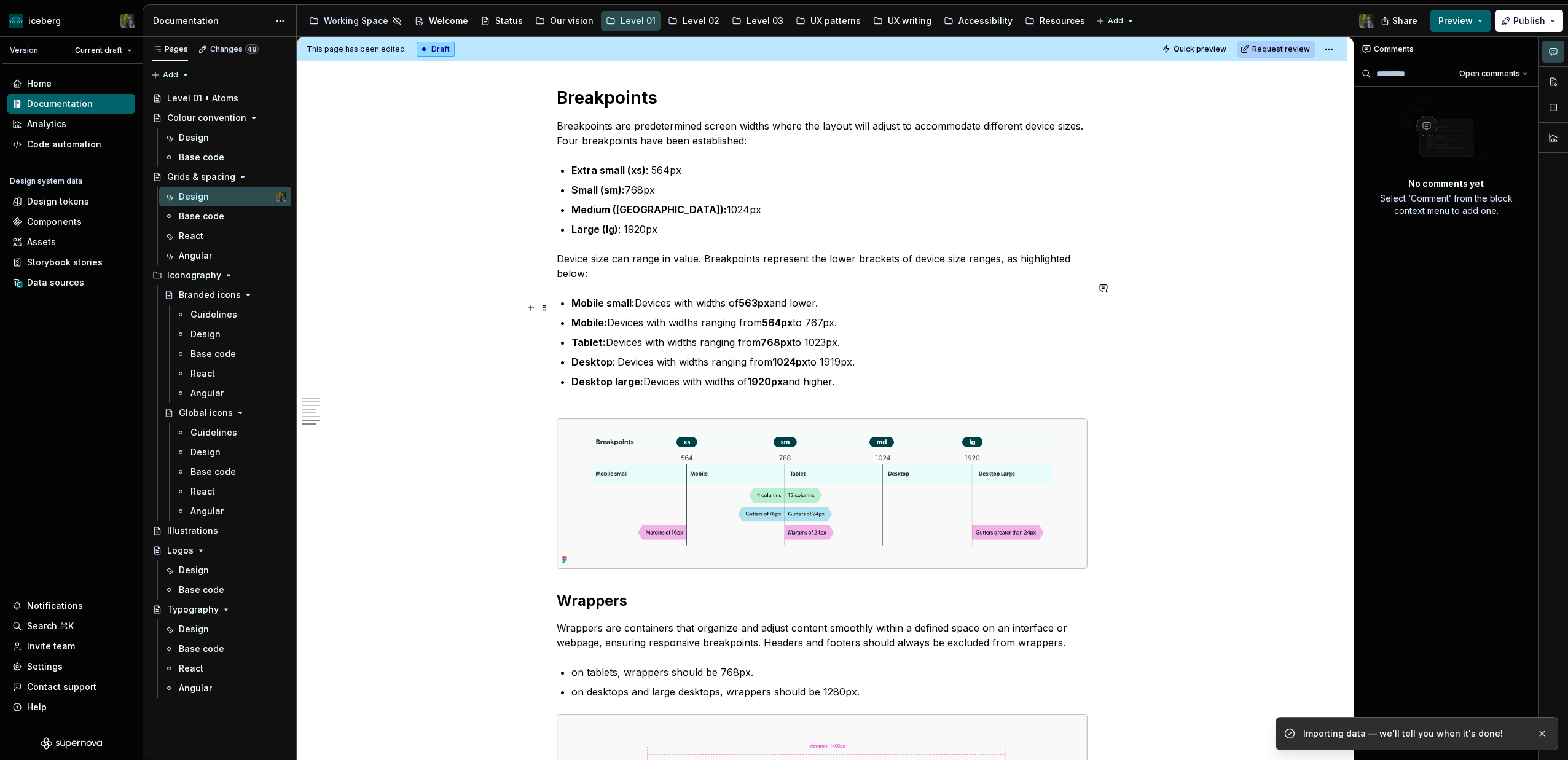
type textarea "*"
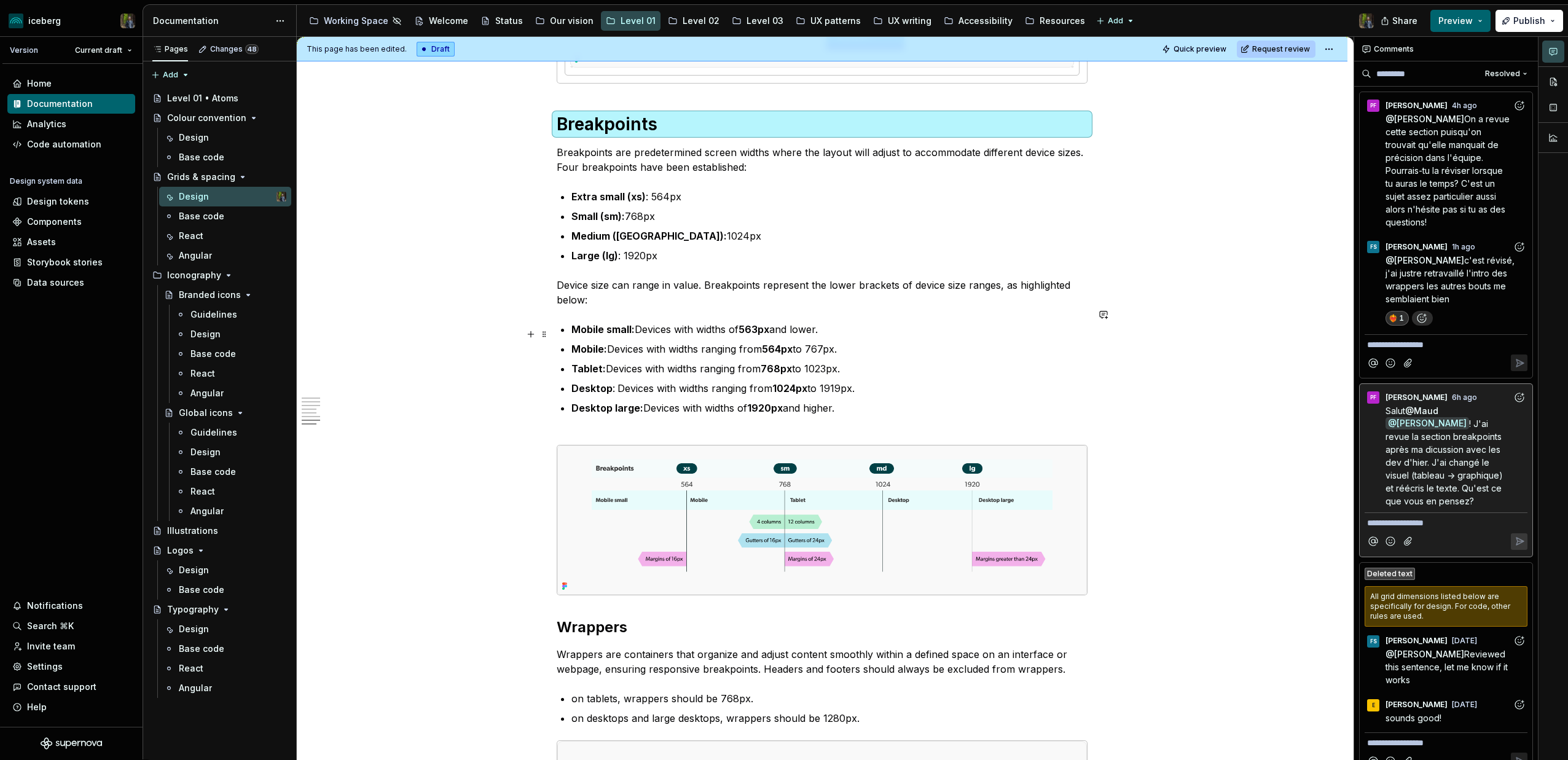
scroll to position [3181, 0]
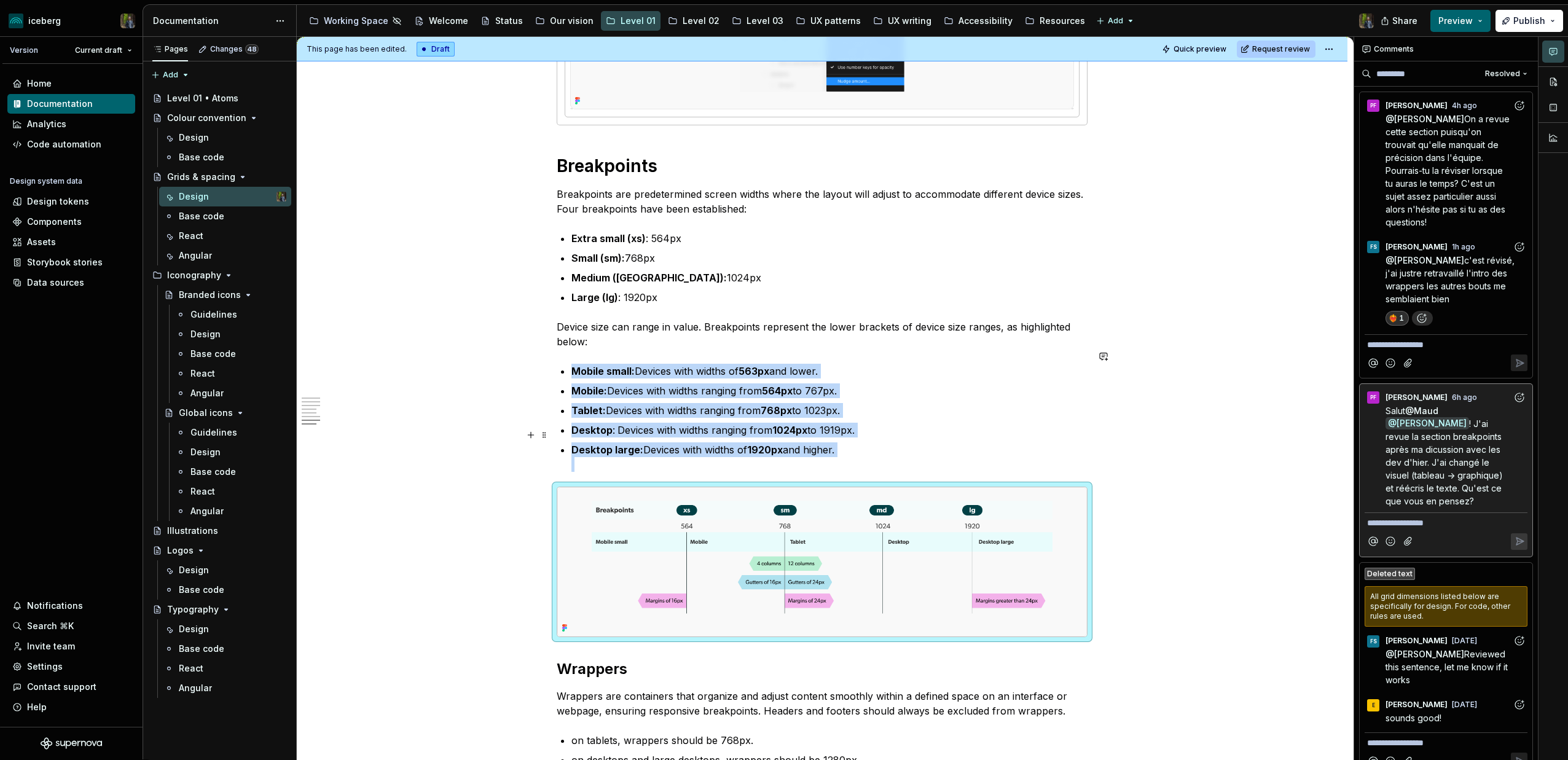
scroll to position [3126, 0]
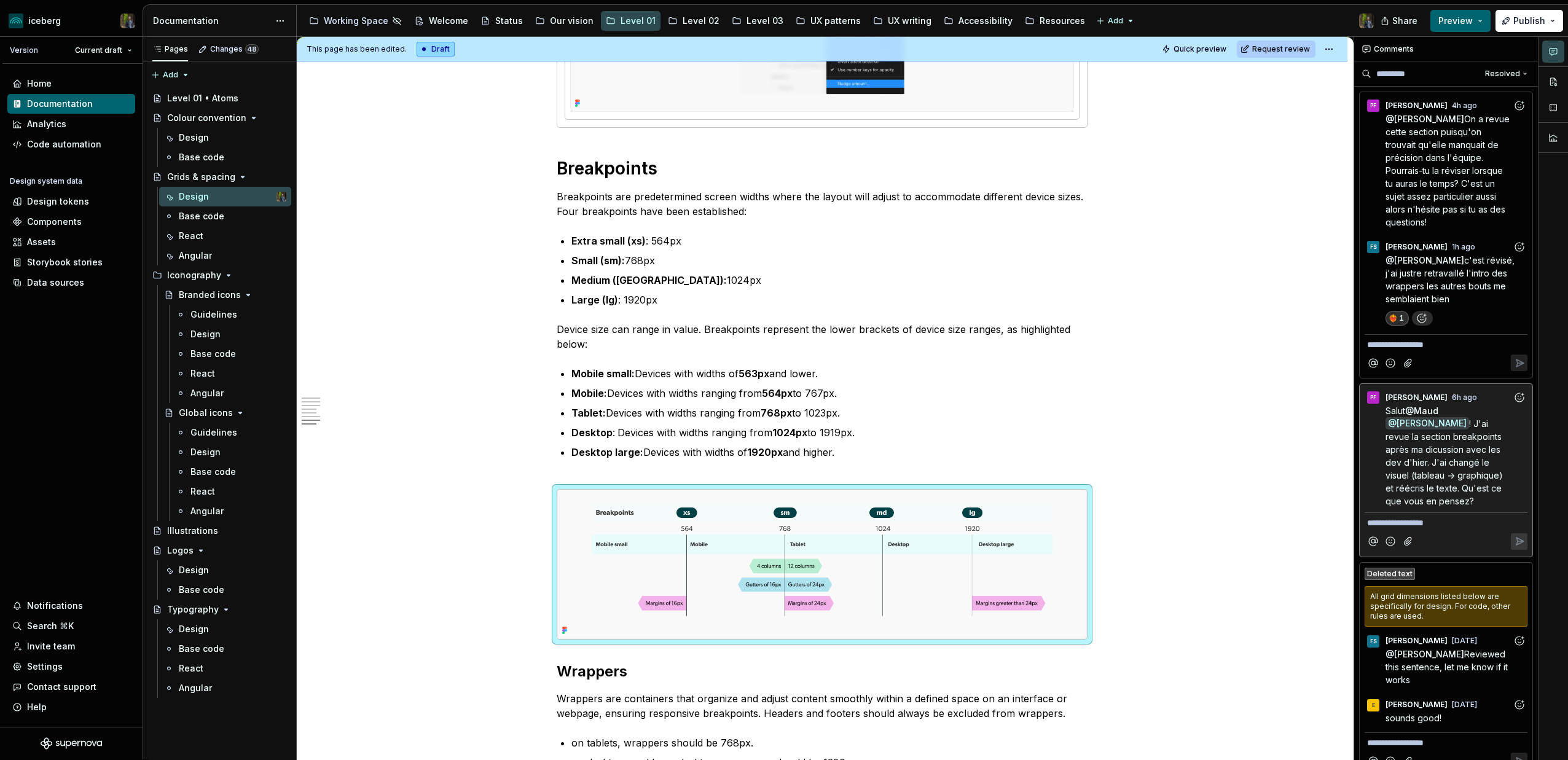
click at [1426, 281] on span "c'est révisé, j'ai justre retravaillé l'intro des wrappers les autres bouts me …" at bounding box center [1451, 279] width 131 height 49
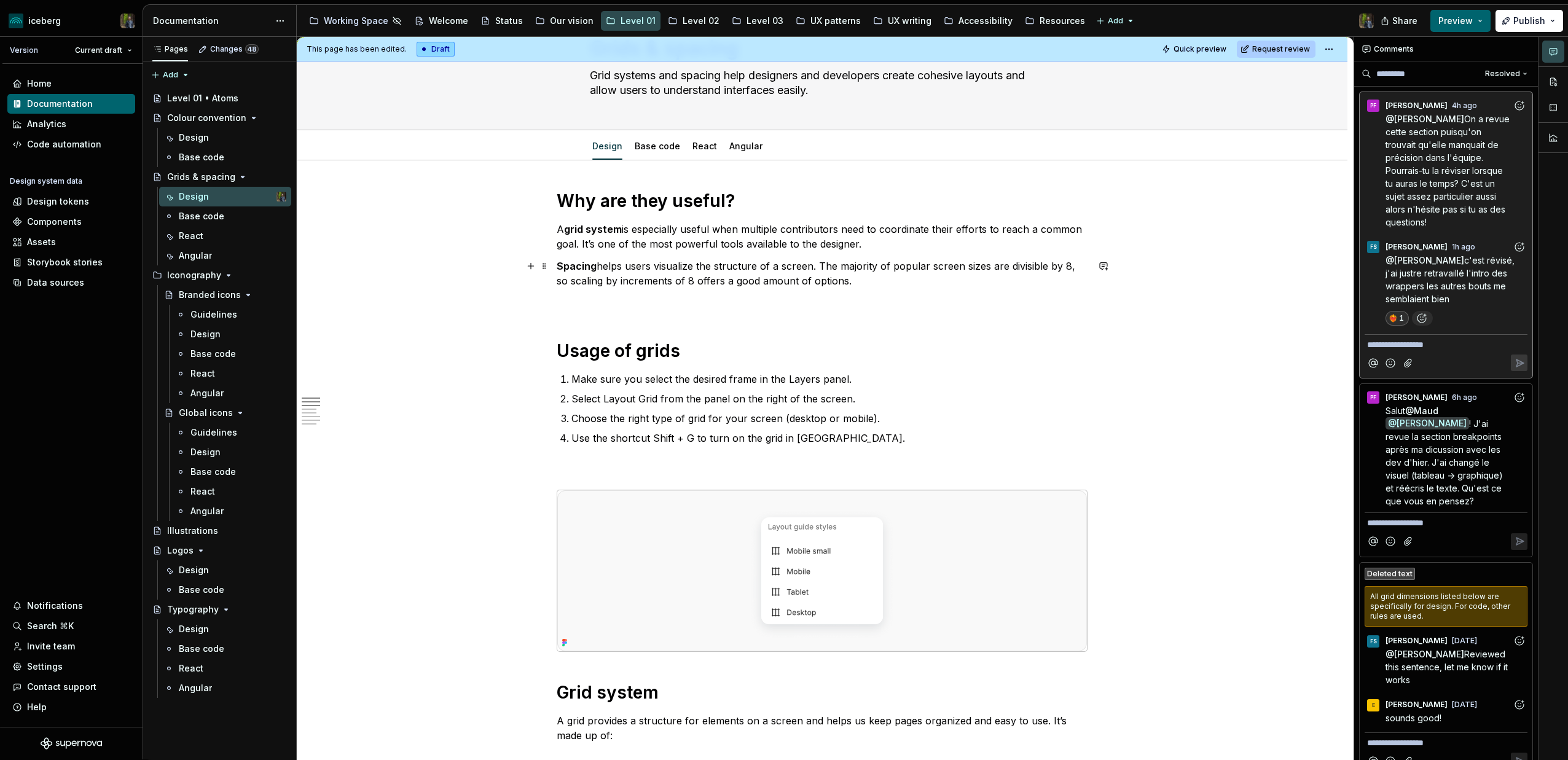
scroll to position [0, 0]
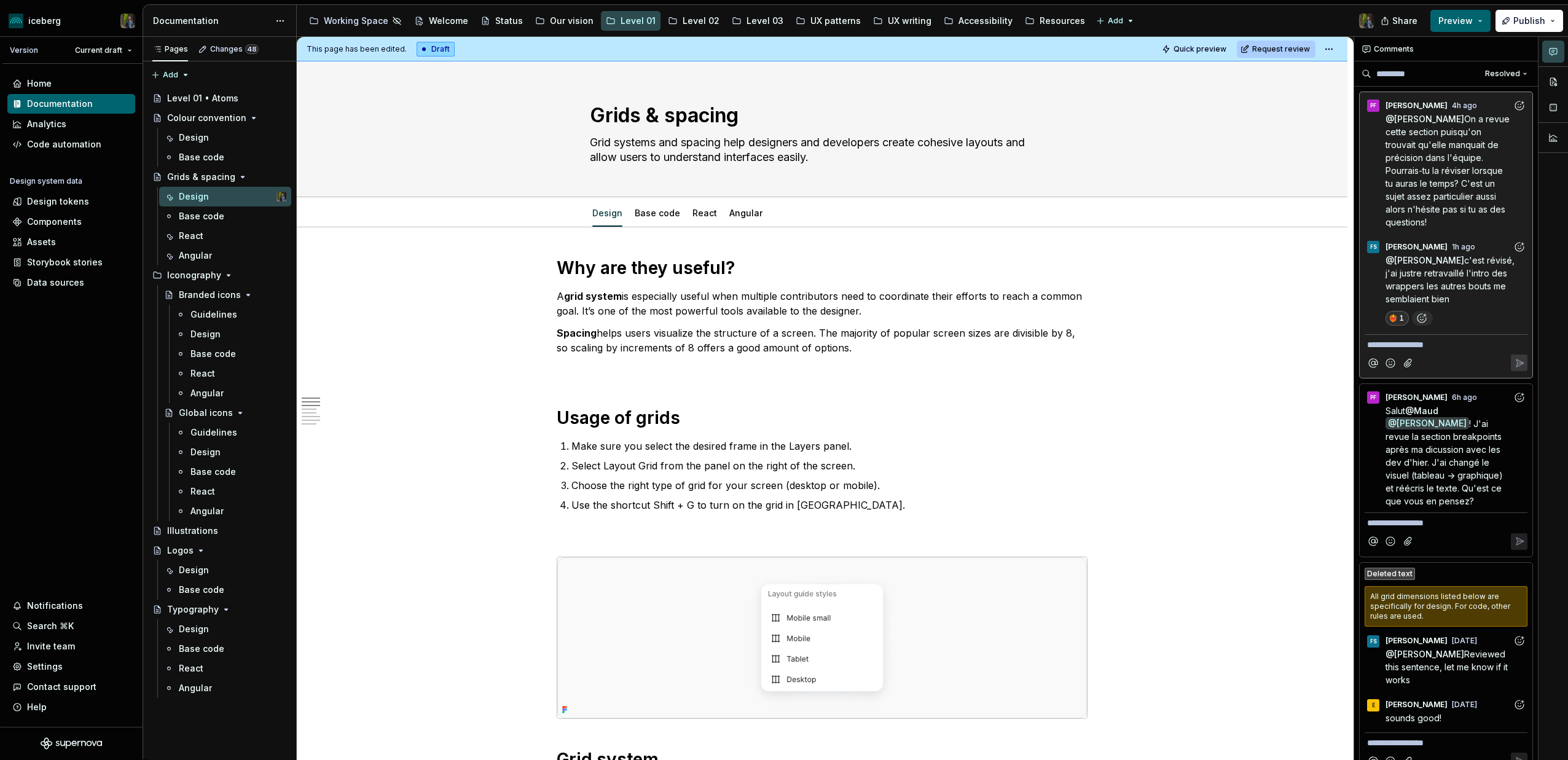
type textarea "*"
